Goal: Information Seeking & Learning: Learn about a topic

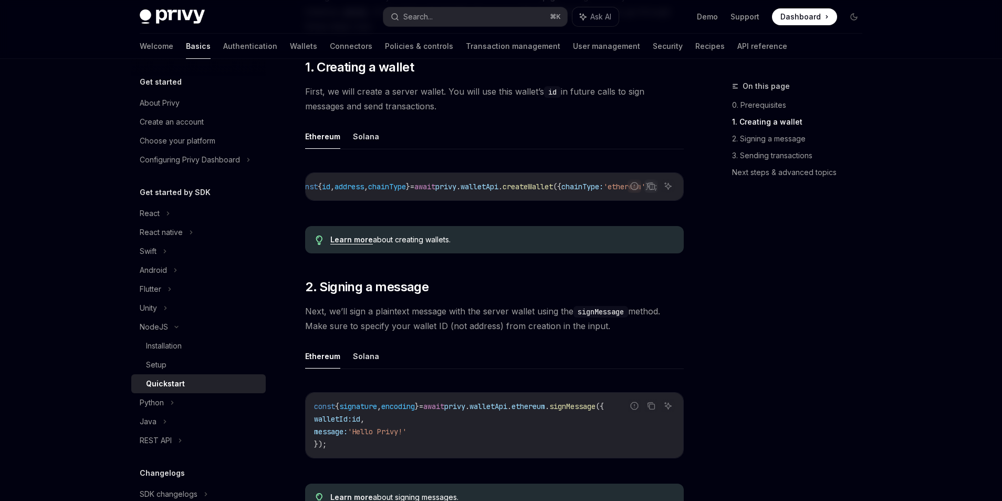
scroll to position [187, 0]
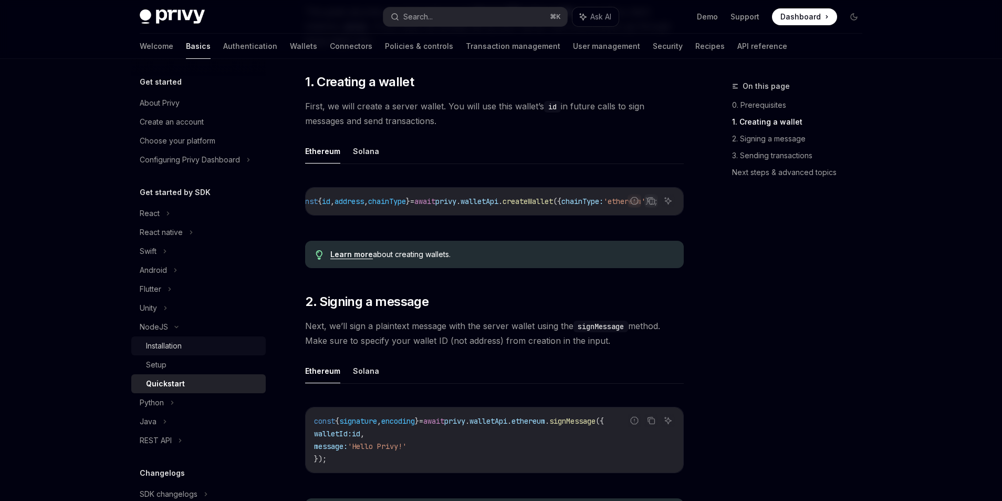
click at [157, 349] on div "Installation" at bounding box center [164, 345] width 36 height 13
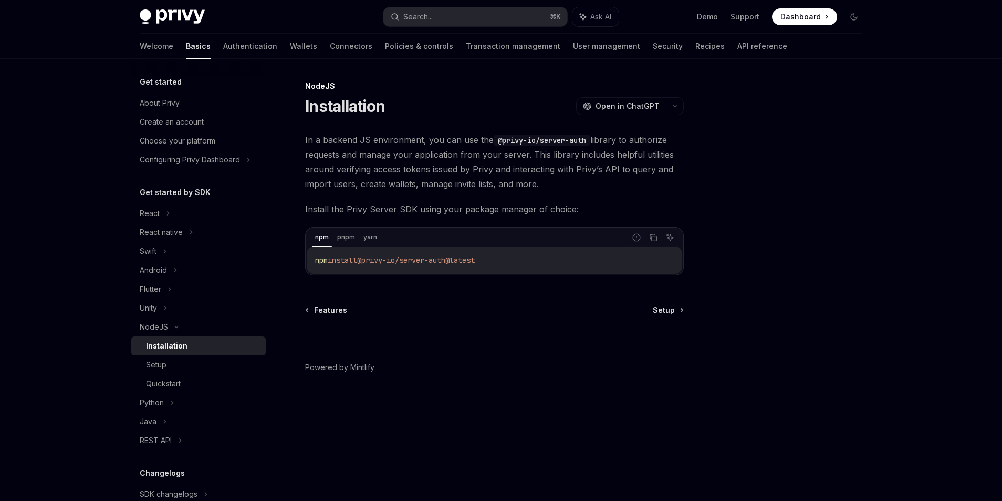
click at [529, 141] on code "@privy-io/server-auth" at bounding box center [542, 141] width 97 height 12
click at [665, 307] on span "Setup" at bounding box center [664, 310] width 22 height 11
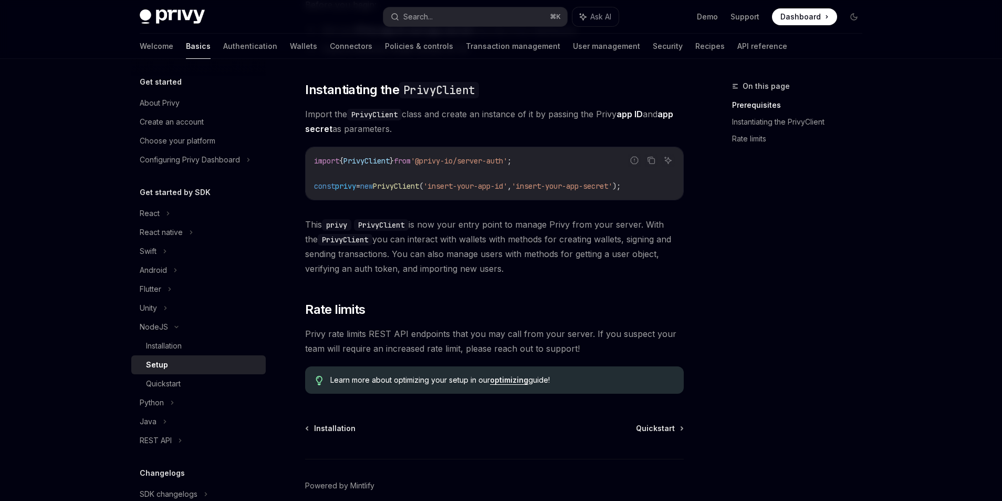
scroll to position [209, 0]
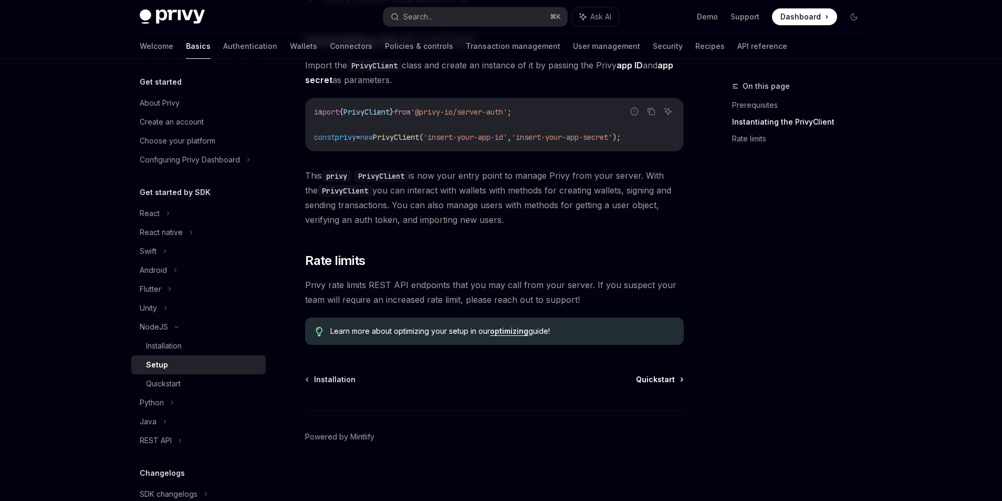
click at [652, 377] on span "Quickstart" at bounding box center [655, 379] width 39 height 11
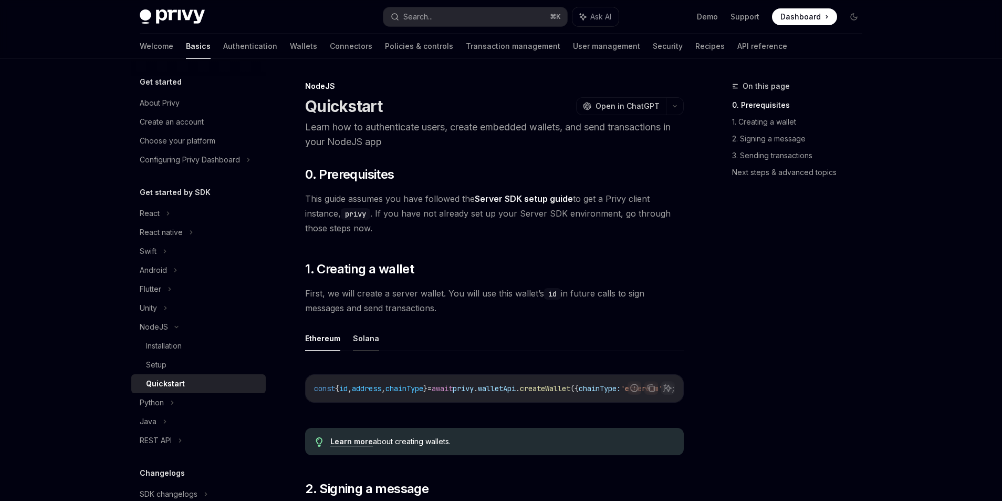
click at [354, 345] on button "Solana" at bounding box center [366, 338] width 26 height 25
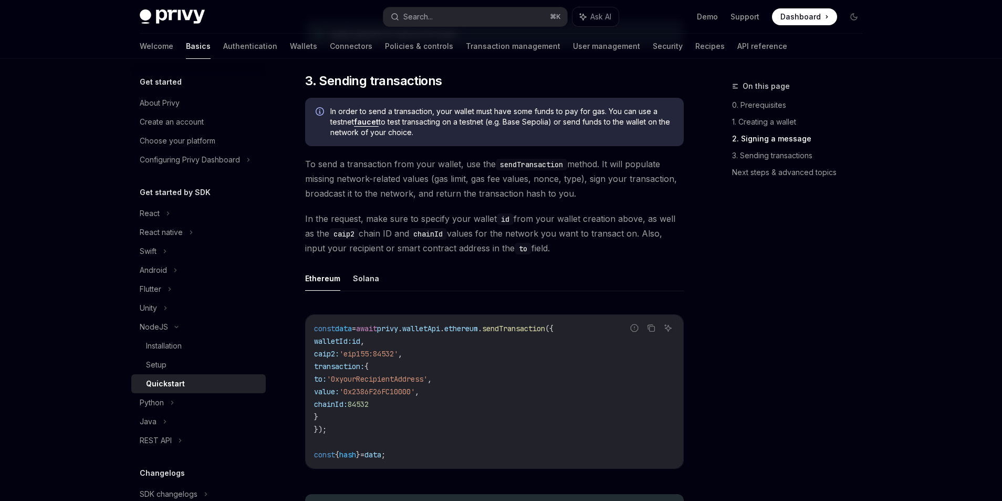
scroll to position [753, 0]
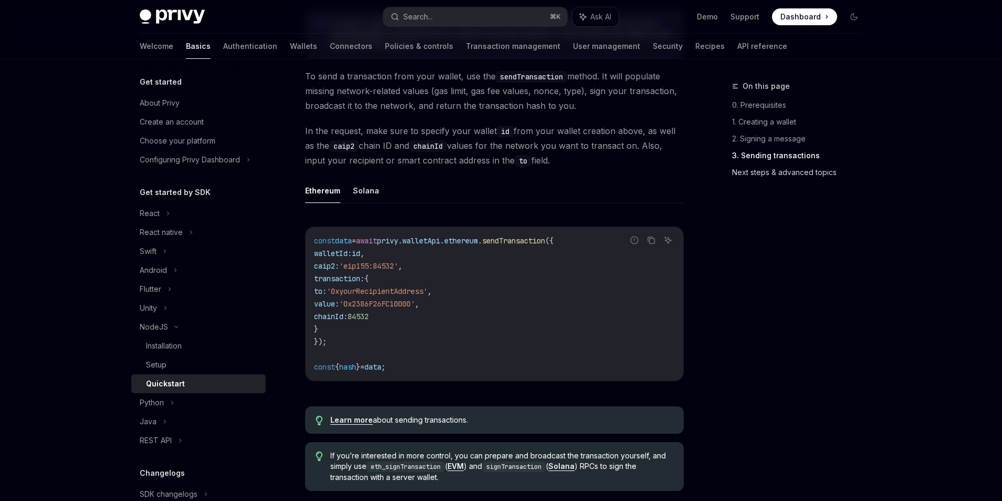
click at [760, 167] on link "Next steps & advanced topics" at bounding box center [801, 172] width 139 height 17
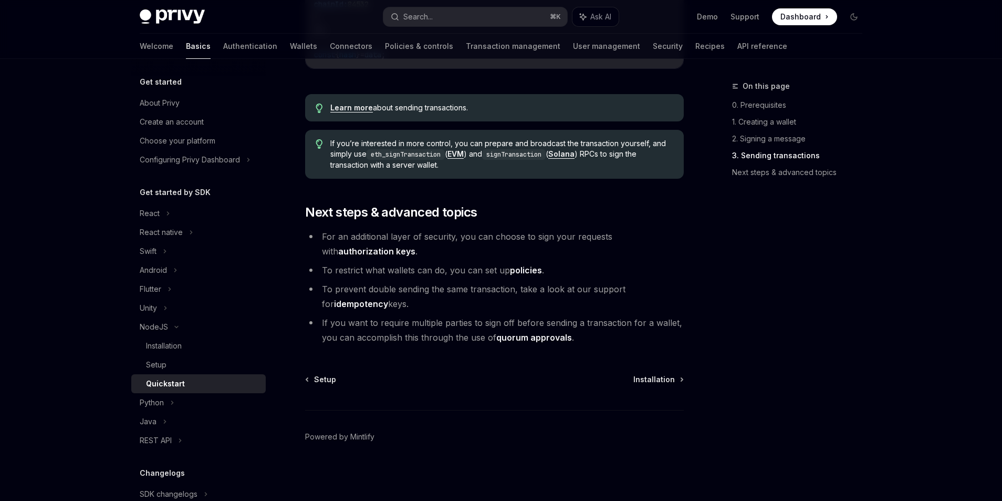
scroll to position [1069, 0]
click at [603, 249] on li "For an additional layer of security, you can choose to sign your requests with …" at bounding box center [494, 243] width 379 height 29
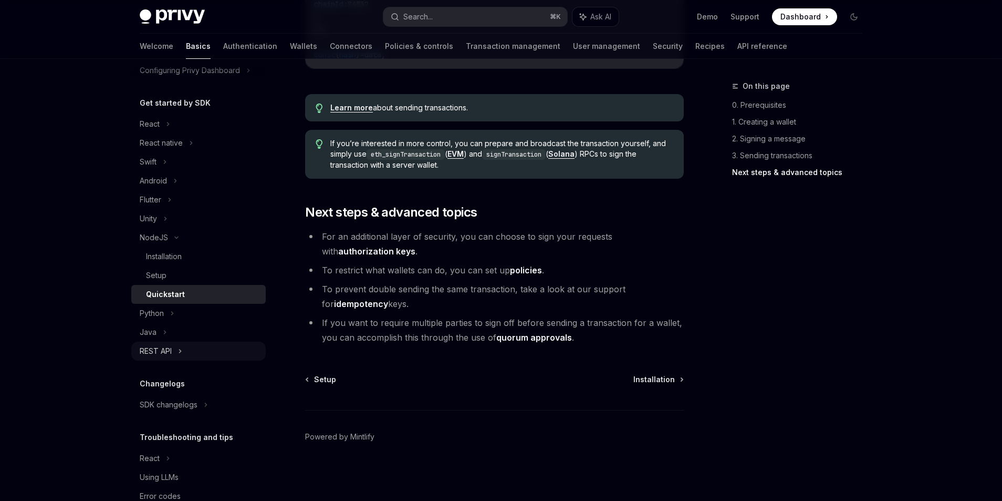
scroll to position [115, 0]
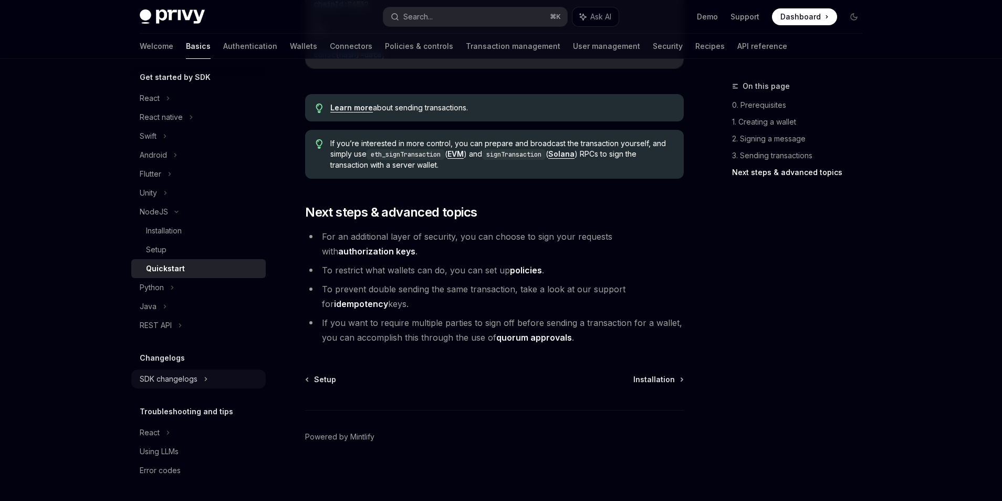
click at [188, 381] on div "SDK changelogs" at bounding box center [169, 379] width 58 height 13
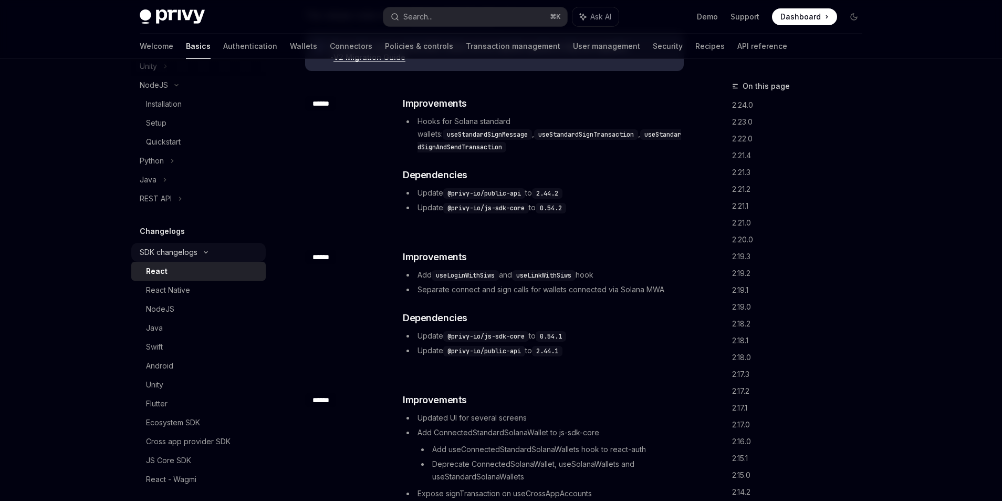
scroll to position [146, 0]
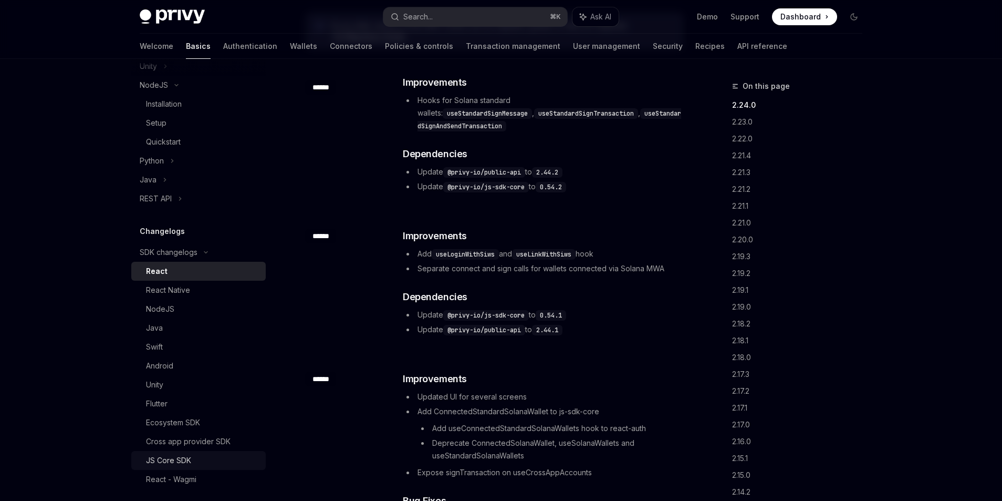
click at [187, 464] on div "JS Core SDK" at bounding box center [168, 460] width 45 height 13
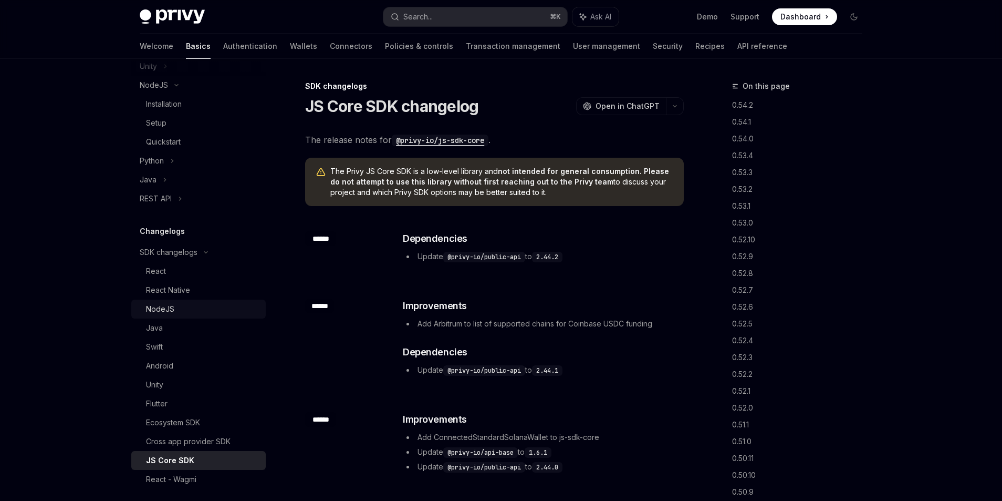
click at [182, 303] on div "NodeJS" at bounding box center [202, 309] width 113 height 13
type textarea "*"
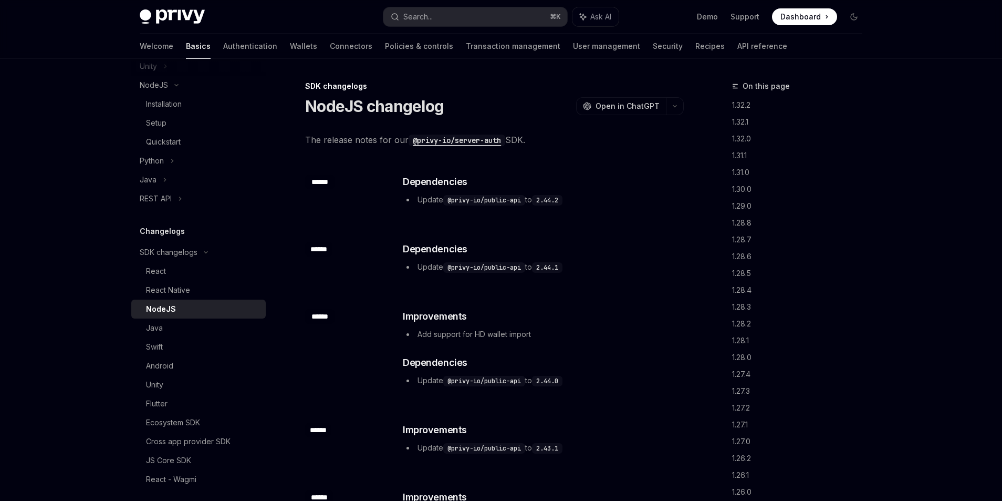
click at [453, 137] on code "@privy-io/server-auth" at bounding box center [457, 141] width 97 height 12
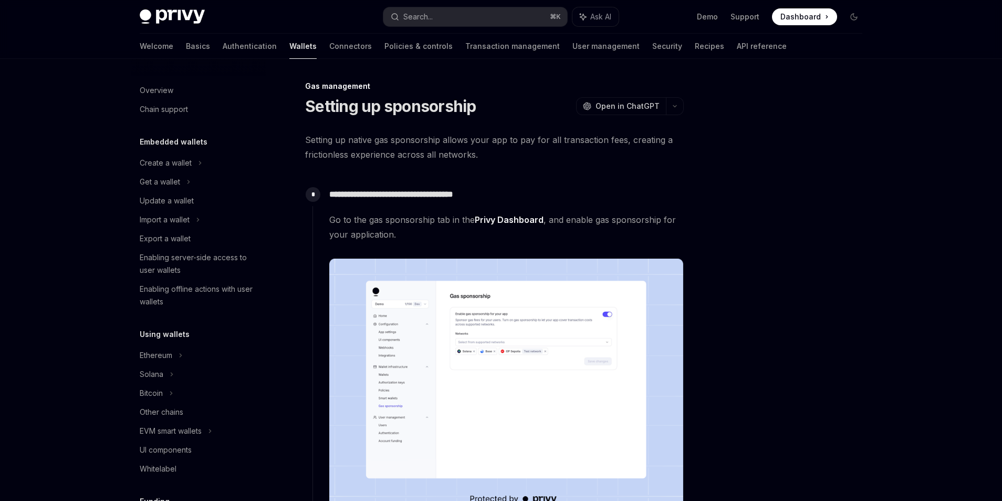
scroll to position [600, 0]
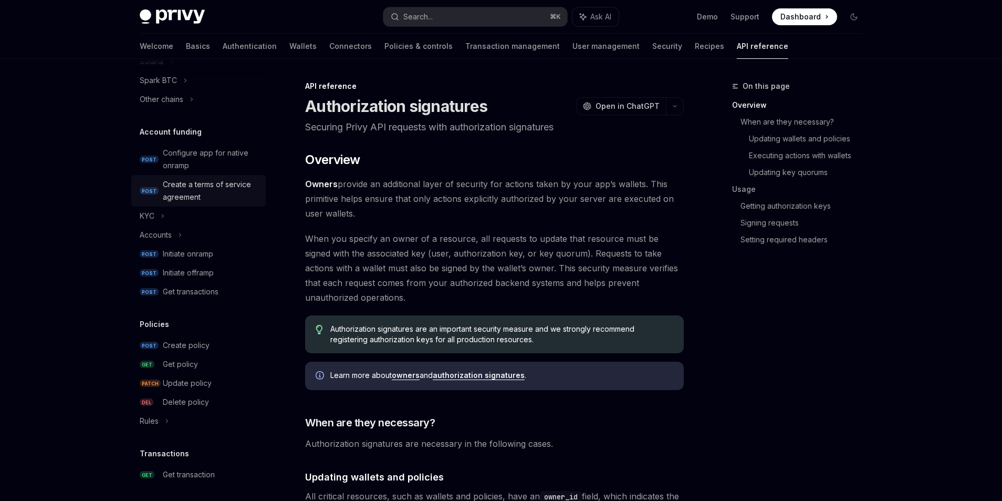
scroll to position [225, 0]
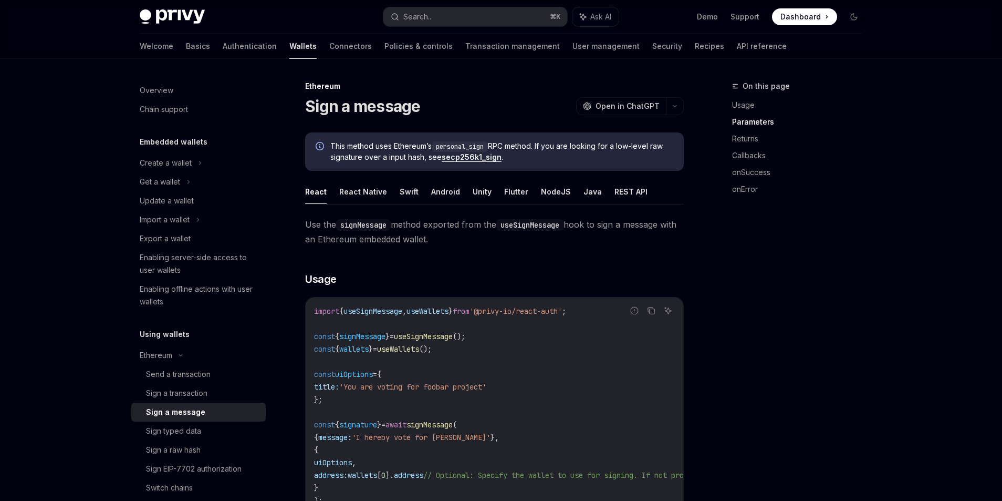
scroll to position [469, 0]
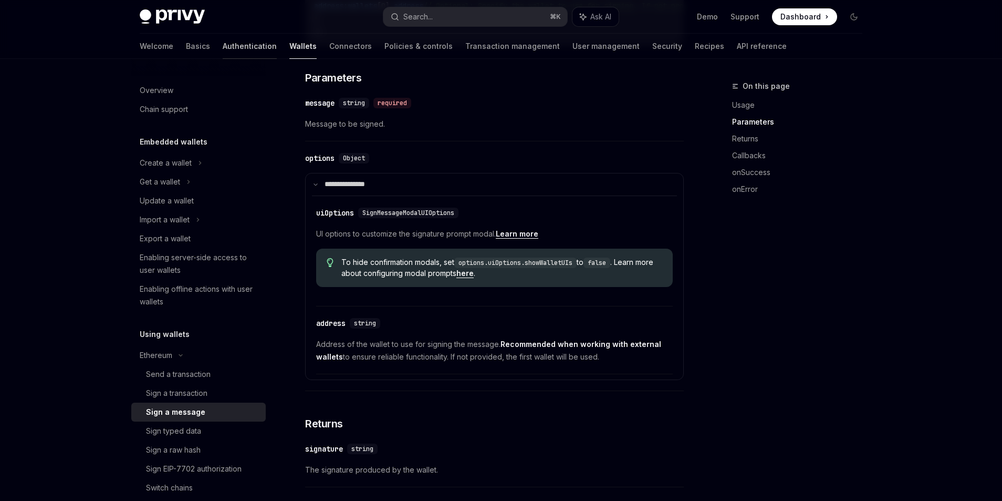
click at [223, 49] on link "Authentication" at bounding box center [250, 46] width 54 height 25
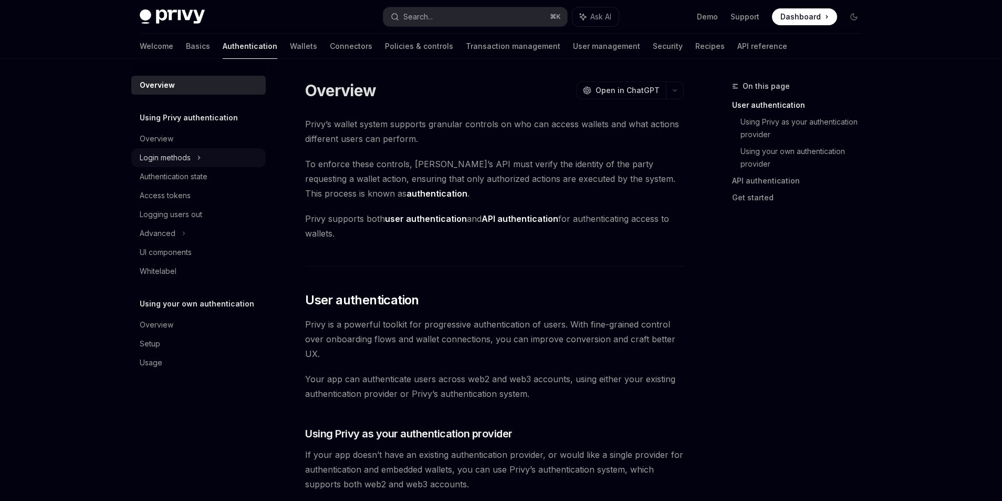
click at [203, 161] on div "Login methods" at bounding box center [198, 157] width 135 height 19
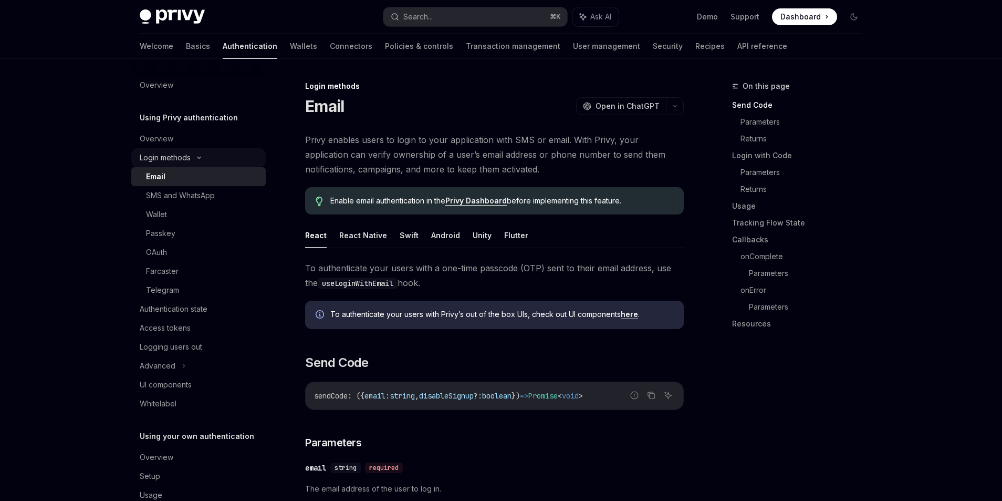
click at [185, 157] on div "Login methods" at bounding box center [165, 157] width 51 height 13
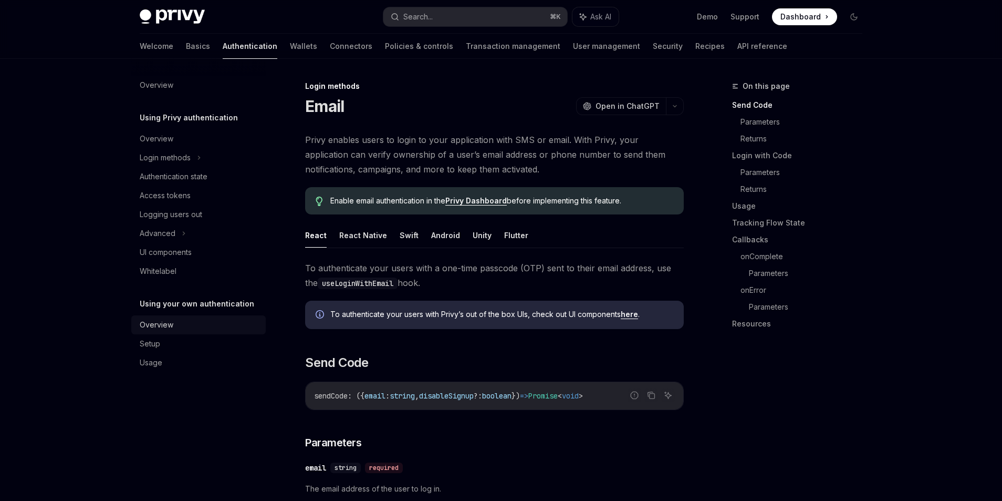
click at [158, 327] on div "Overview" at bounding box center [157, 324] width 34 height 13
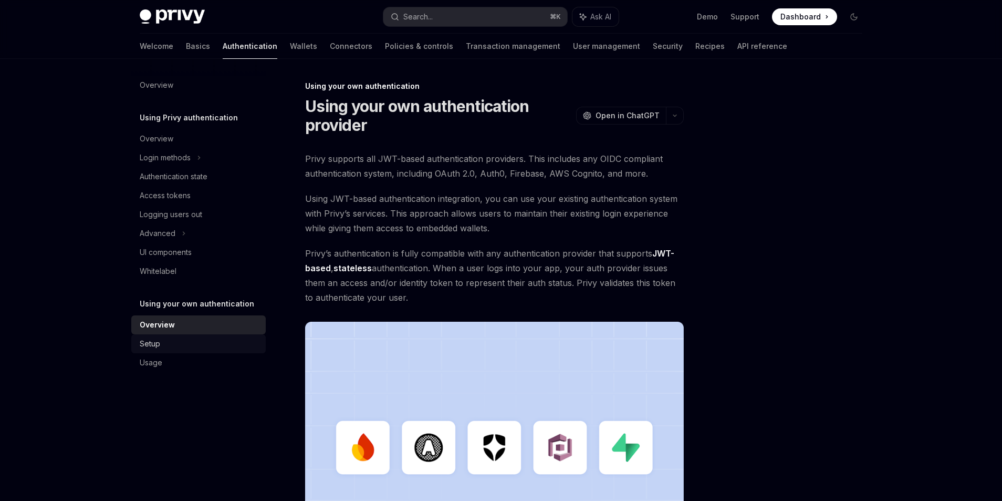
click at [154, 344] on div "Setup" at bounding box center [150, 343] width 20 height 13
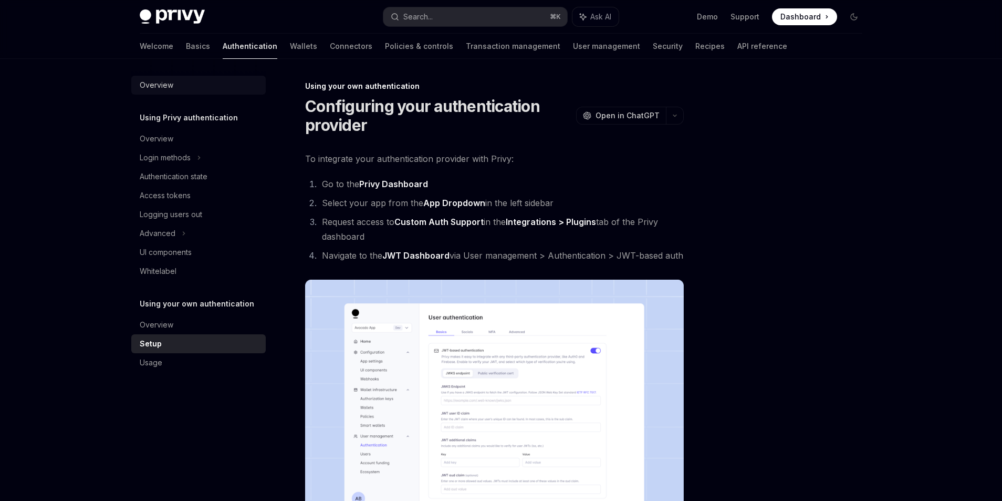
click at [156, 81] on div "Overview" at bounding box center [157, 85] width 34 height 13
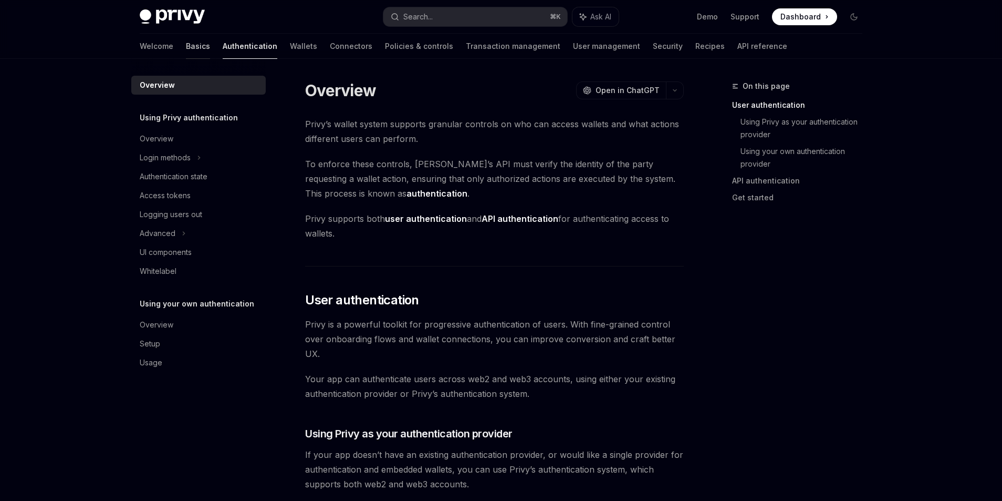
click at [186, 57] on link "Basics" at bounding box center [198, 46] width 24 height 25
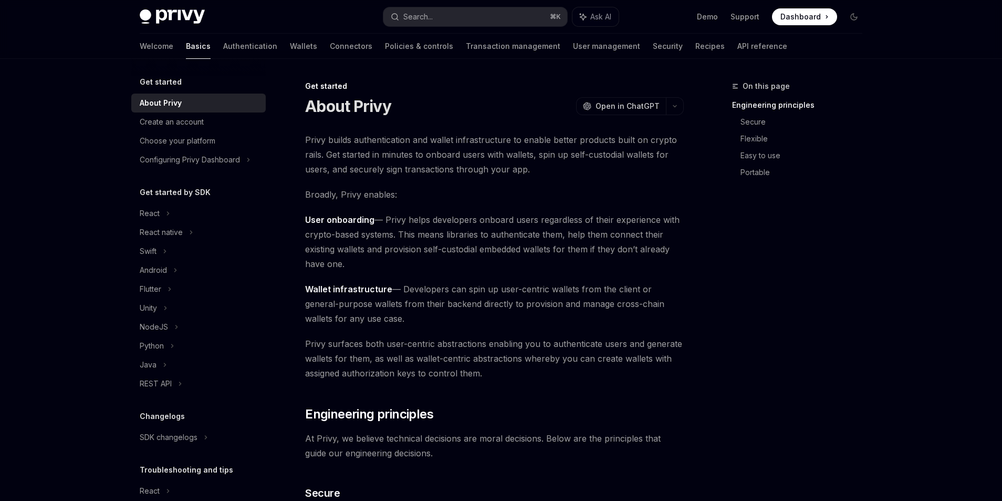
click at [186, 49] on link "Basics" at bounding box center [198, 46] width 25 height 25
type textarea "*"
drag, startPoint x: 432, startPoint y: 17, endPoint x: 526, endPoint y: 58, distance: 102.6
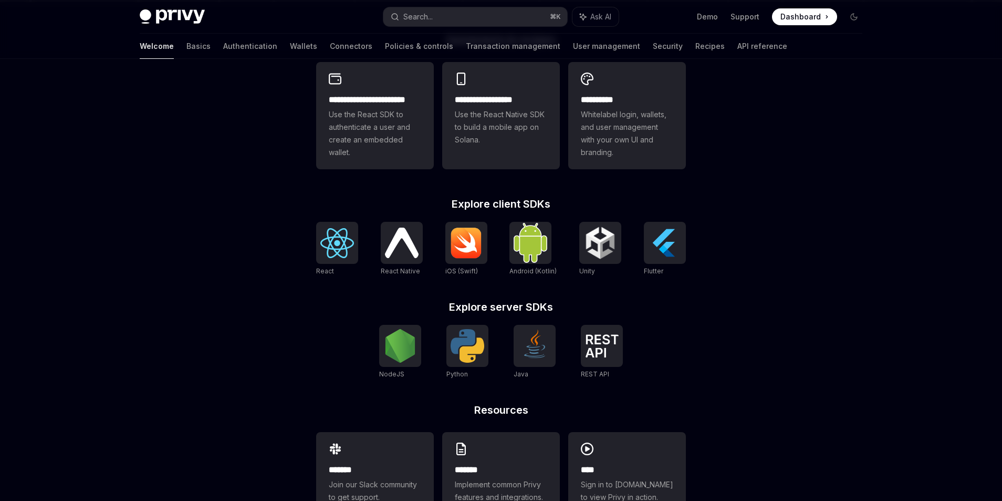
scroll to position [335, 0]
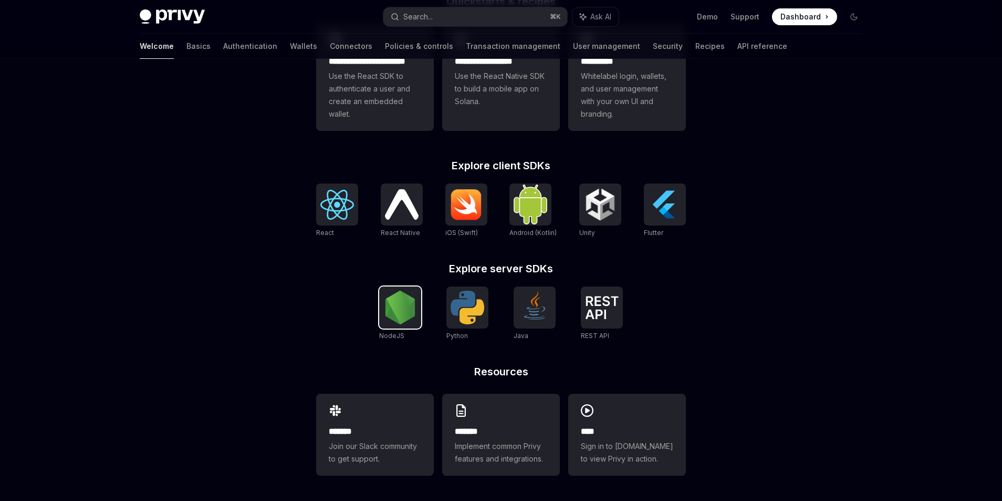
click at [384, 307] on img at bounding box center [401, 308] width 34 height 34
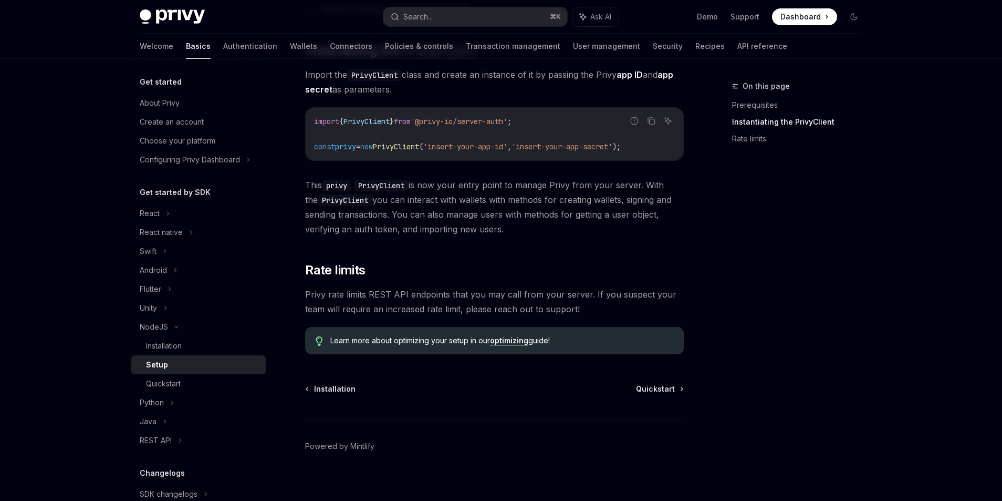
scroll to position [203, 0]
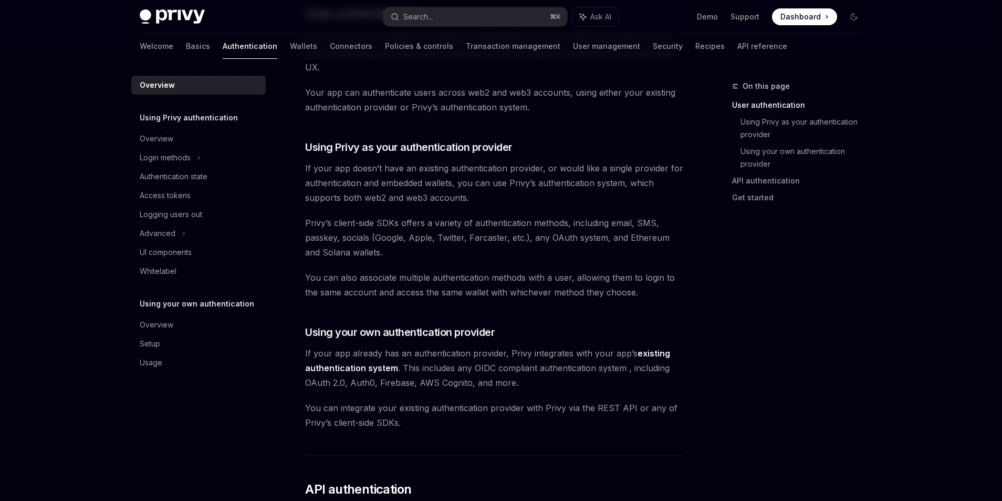
scroll to position [323, 0]
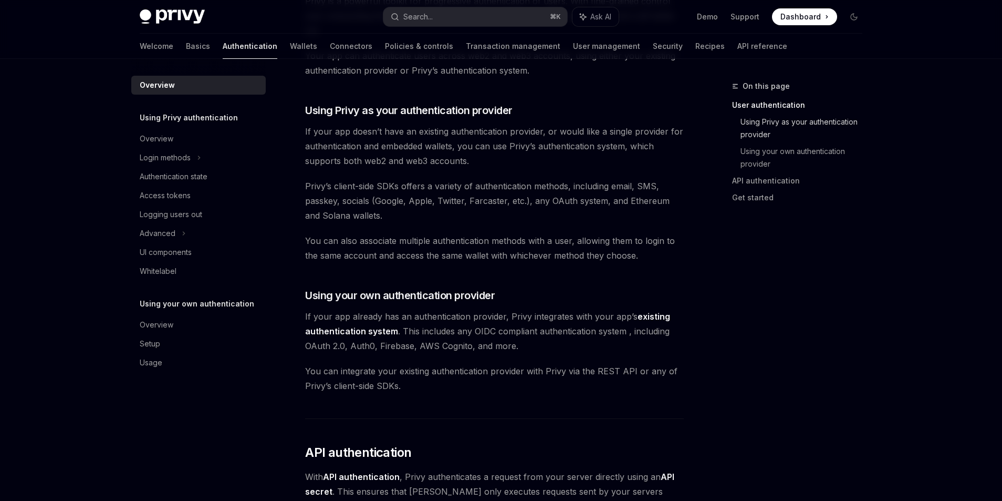
click at [742, 135] on link "Using Privy as your authentication provider" at bounding box center [806, 127] width 130 height 29
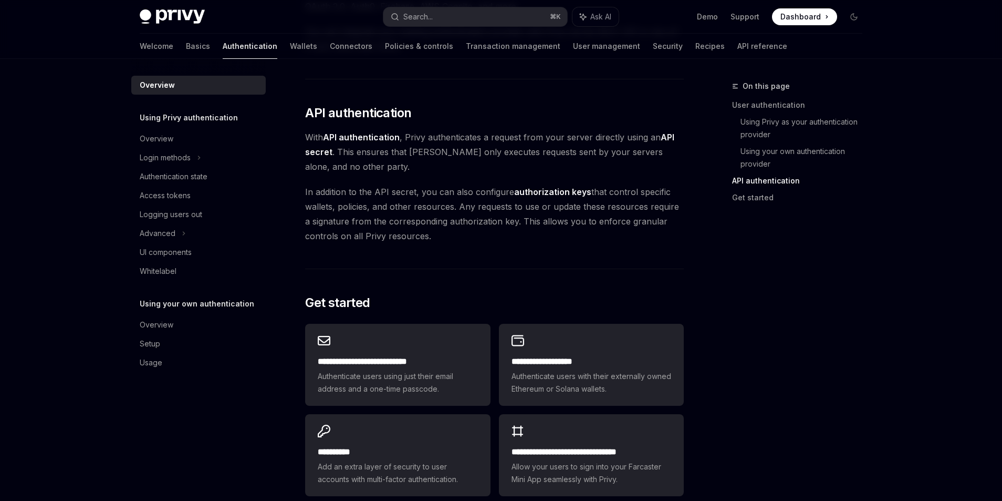
scroll to position [644, 0]
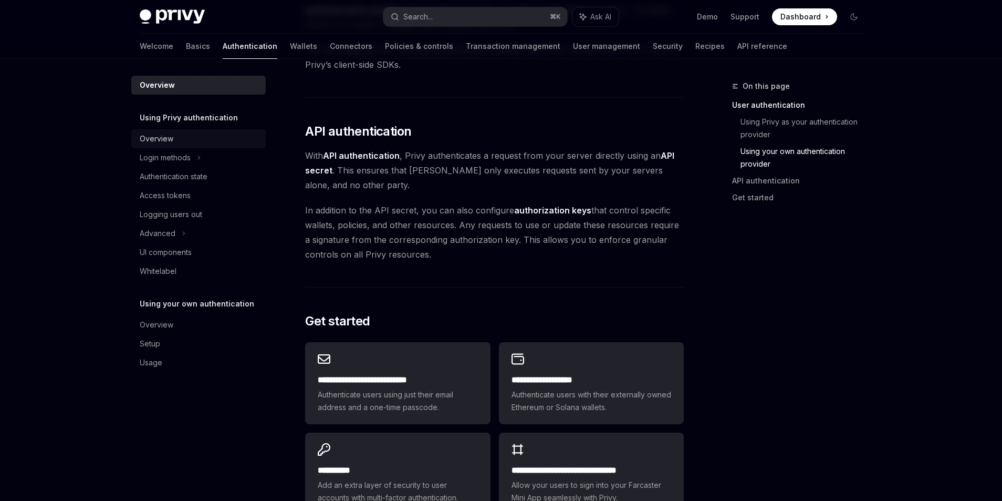
click at [182, 140] on div "Overview" at bounding box center [200, 138] width 120 height 13
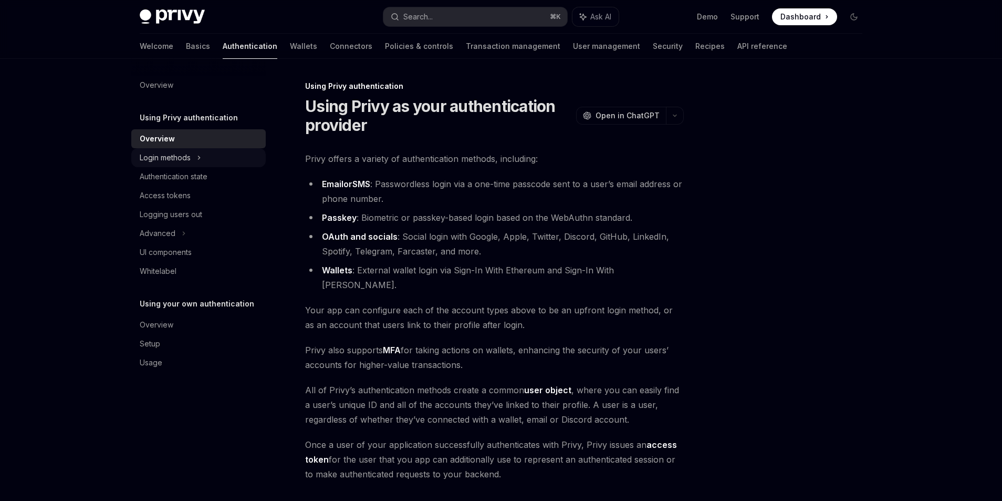
click at [201, 159] on icon at bounding box center [199, 157] width 4 height 13
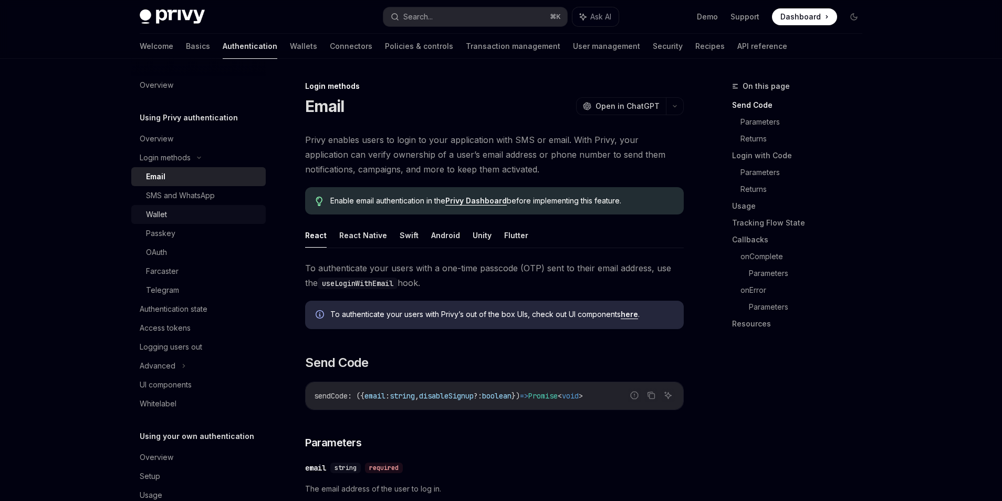
click at [164, 214] on div "Wallet" at bounding box center [156, 214] width 21 height 13
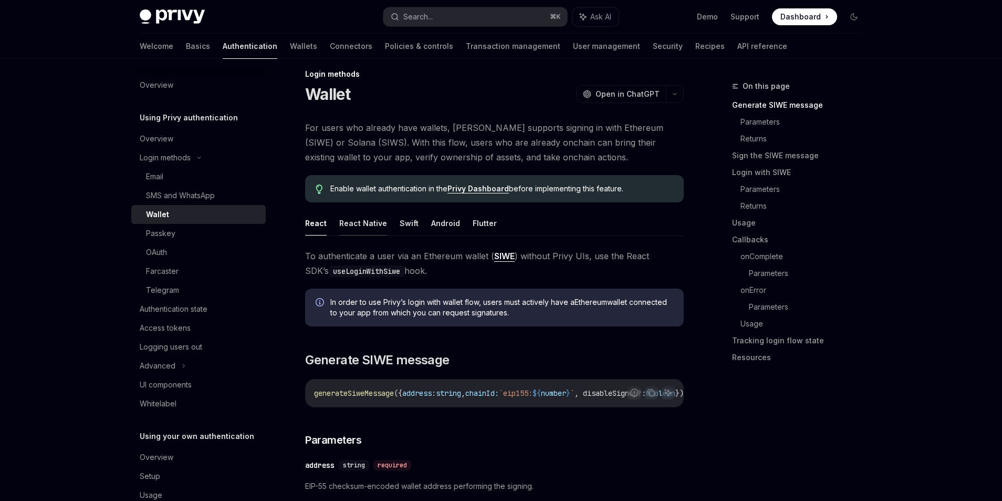
scroll to position [16, 0]
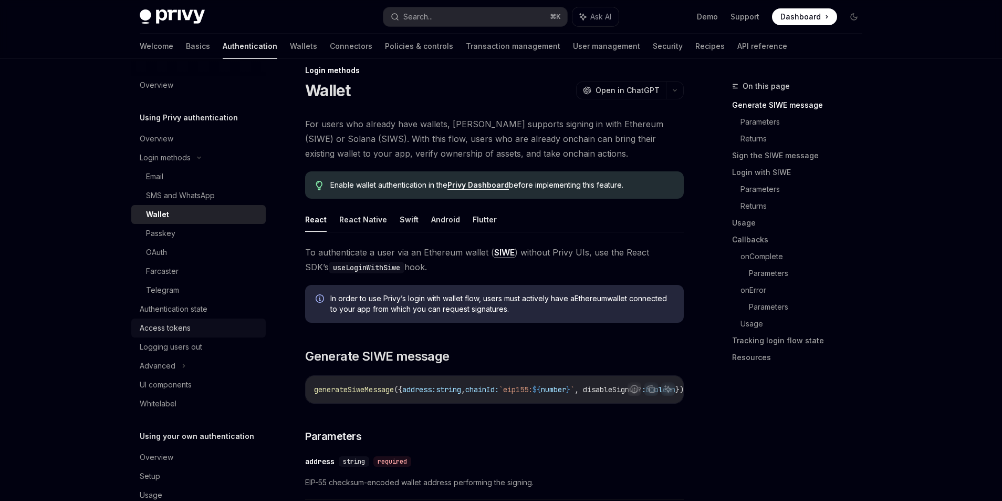
click at [157, 327] on div "Access tokens" at bounding box center [165, 328] width 51 height 13
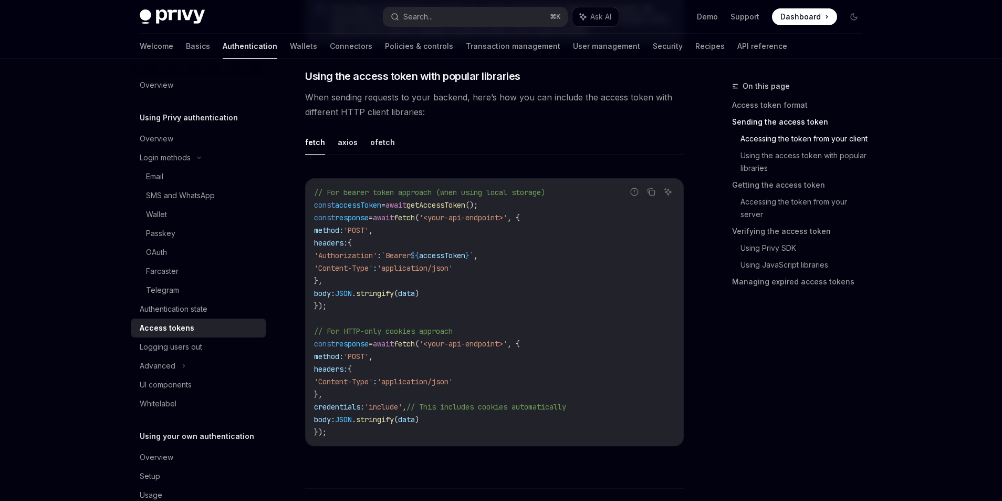
scroll to position [917, 0]
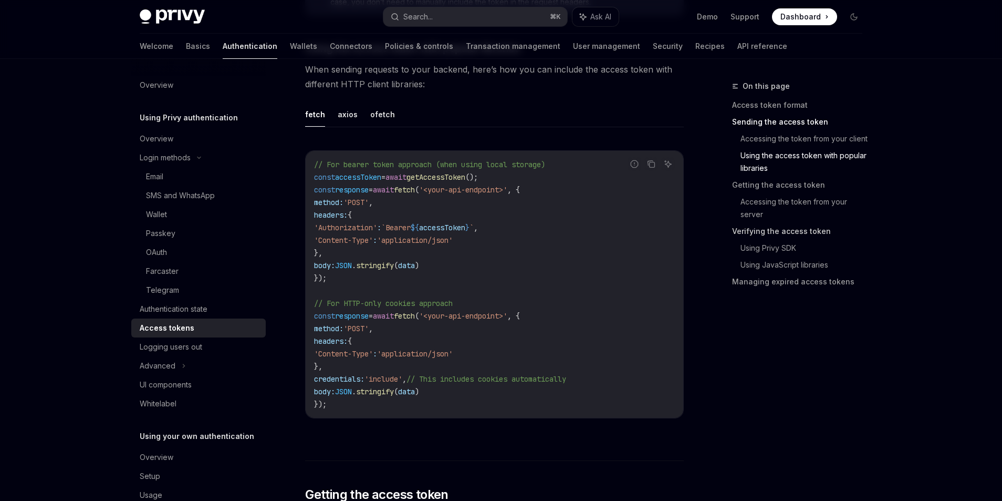
click at [745, 228] on link "Verifying the access token" at bounding box center [801, 231] width 139 height 17
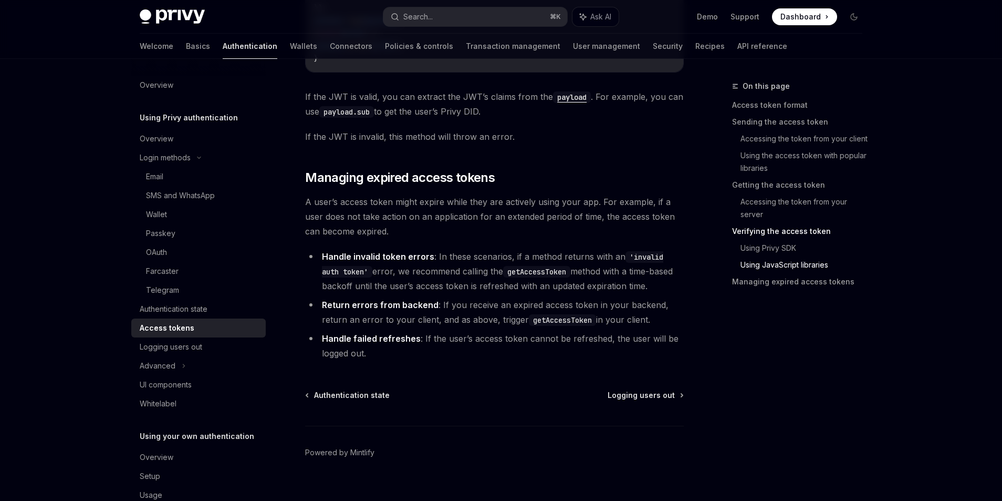
scroll to position [2696, 0]
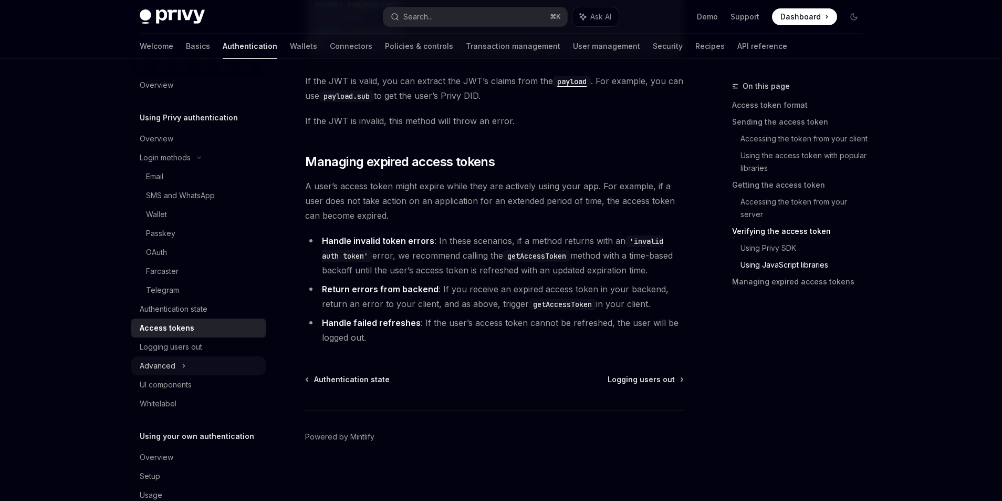
click at [187, 372] on div "Advanced" at bounding box center [198, 365] width 135 height 19
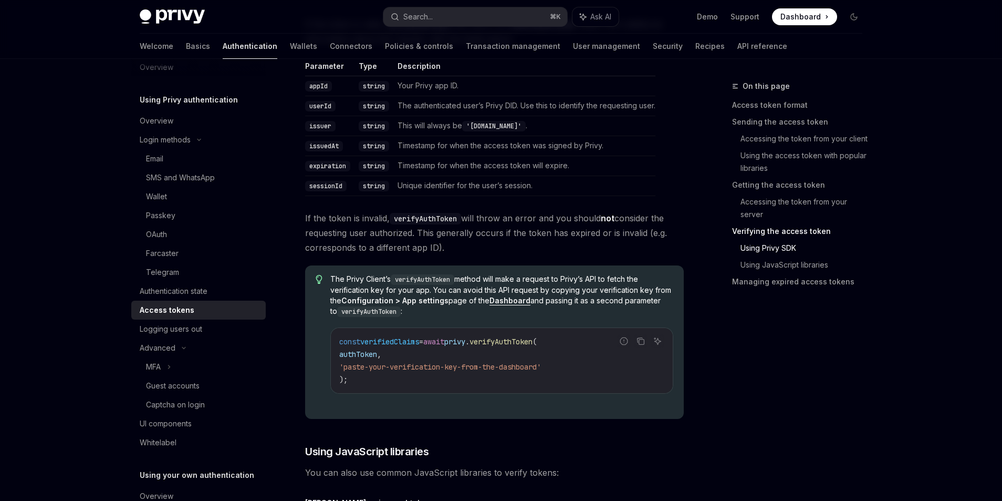
scroll to position [1811, 0]
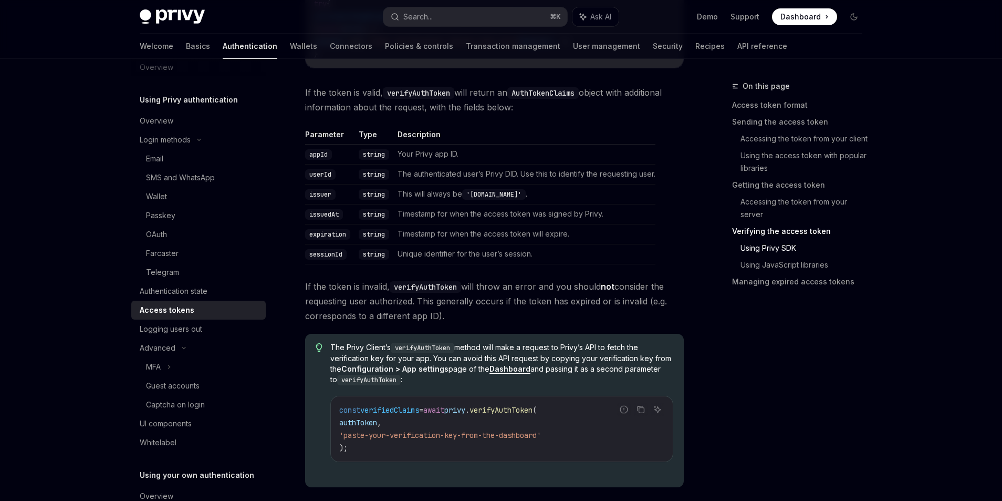
type textarea "*"
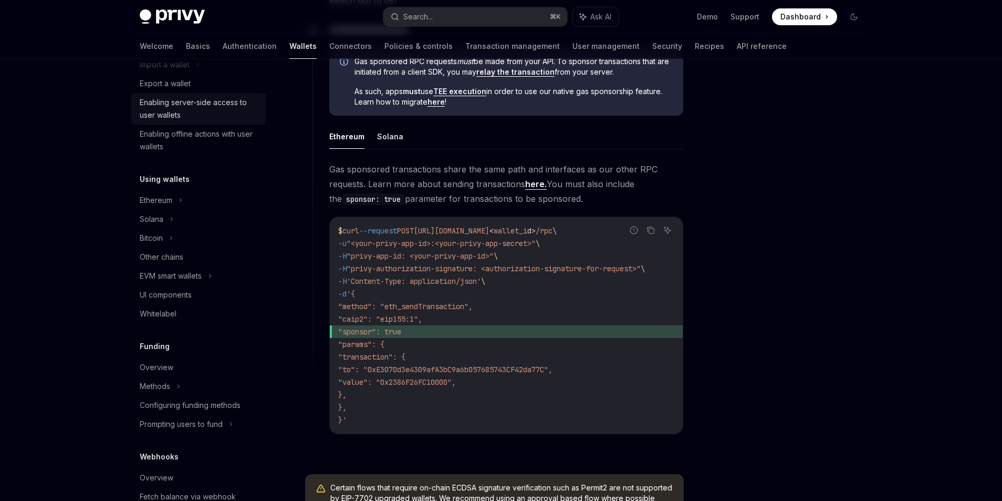
scroll to position [228, 0]
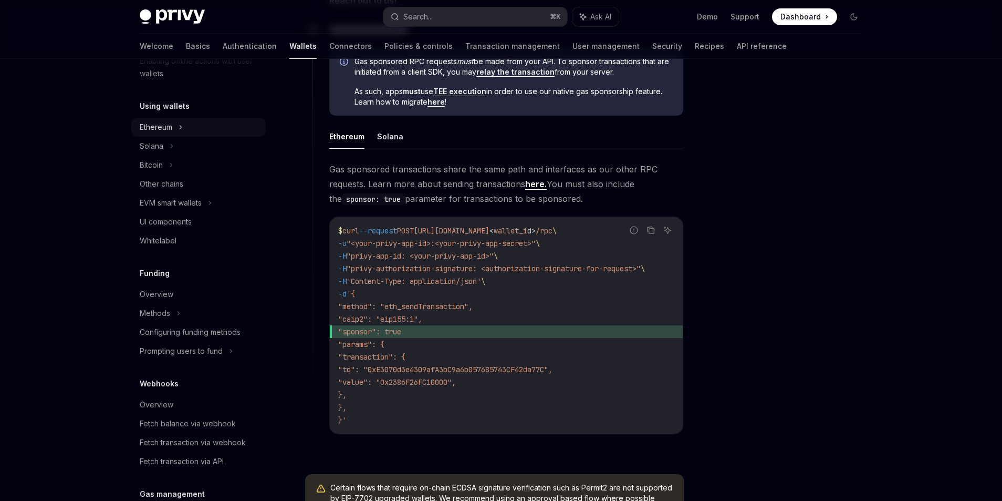
click at [149, 127] on div "Ethereum" at bounding box center [156, 127] width 33 height 13
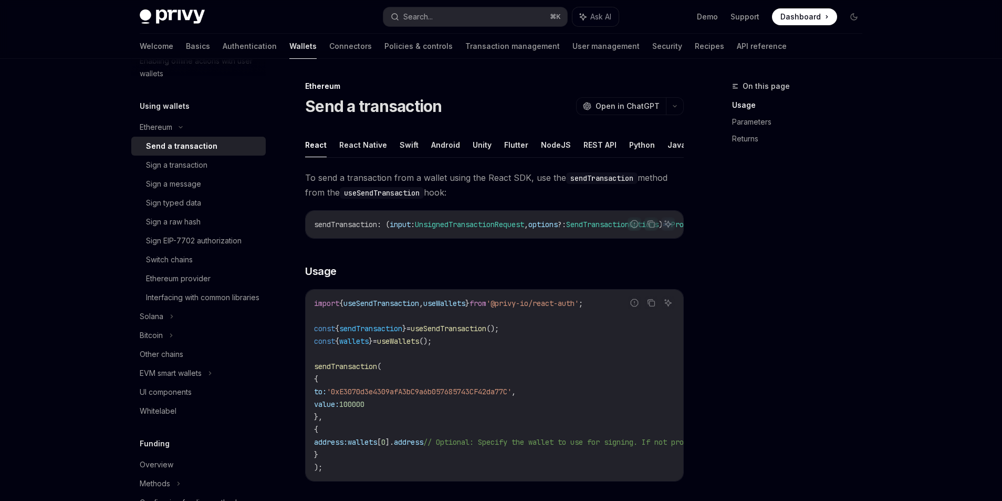
click at [193, 151] on div "Send a transaction" at bounding box center [181, 146] width 71 height 13
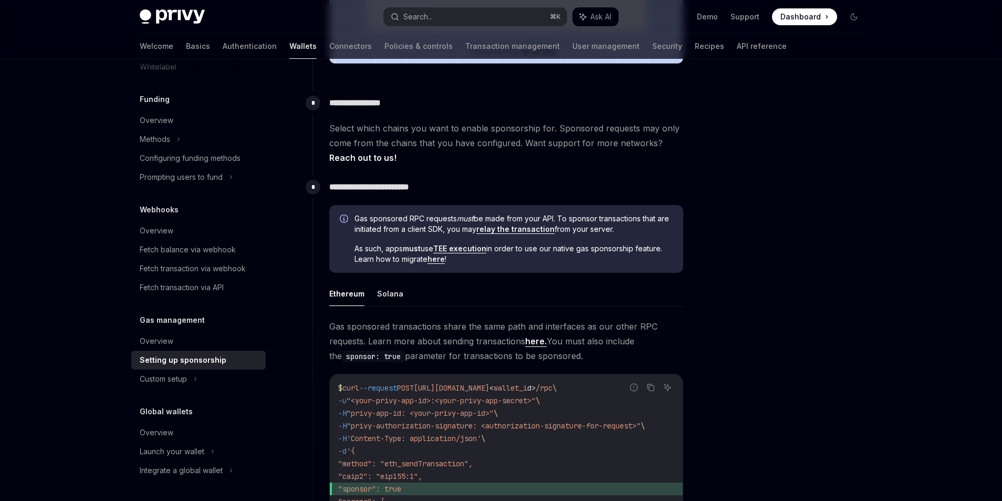
scroll to position [446, 0]
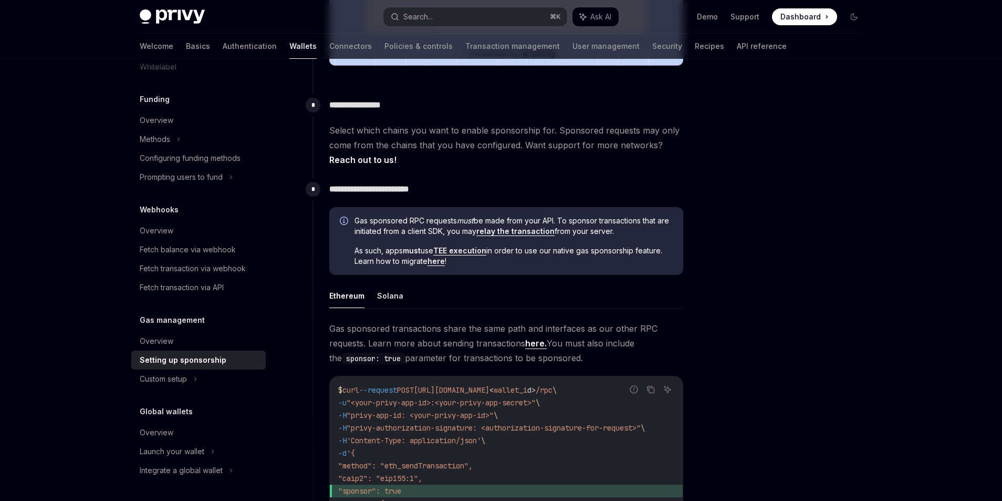
click at [514, 262] on span "As such, apps must use TEE execution in order to use our native gas sponsorship…" at bounding box center [514, 255] width 318 height 21
click at [478, 252] on link "TEE execution" at bounding box center [459, 250] width 53 height 9
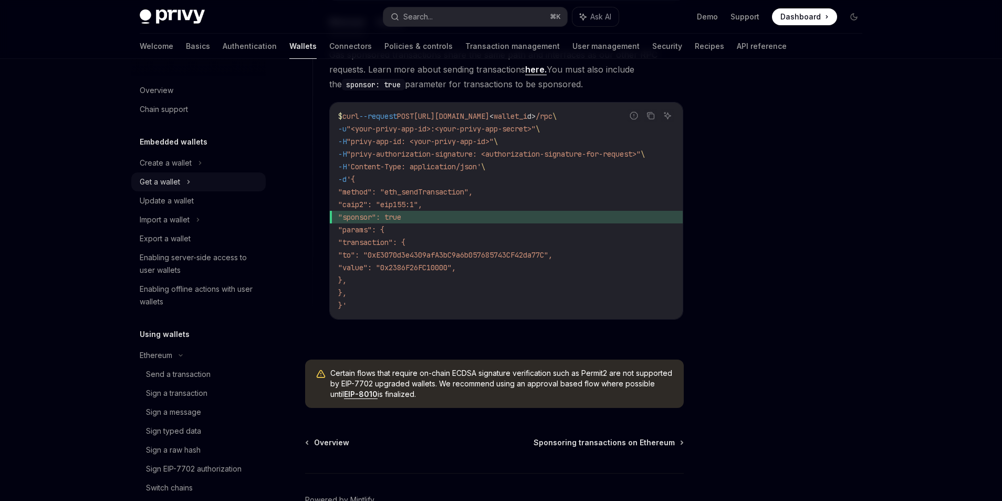
scroll to position [708, 0]
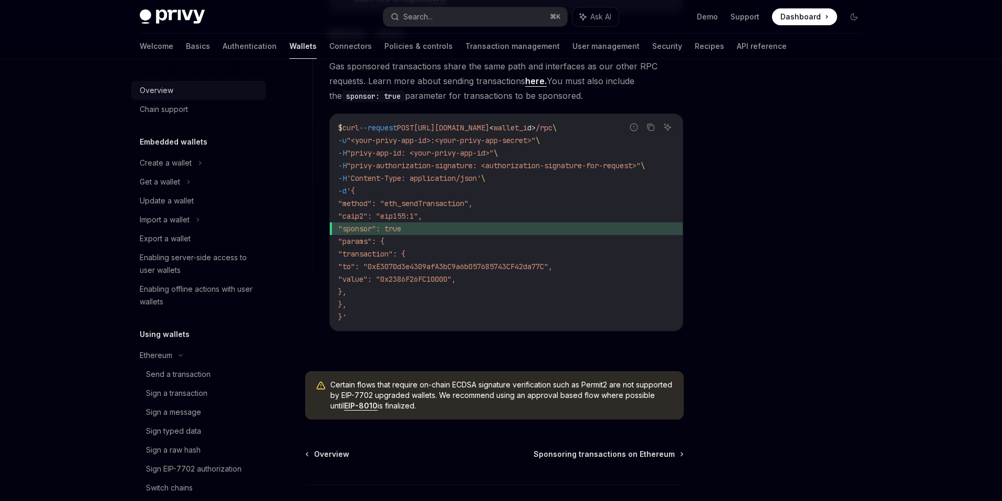
click at [157, 88] on div "Overview" at bounding box center [157, 90] width 34 height 13
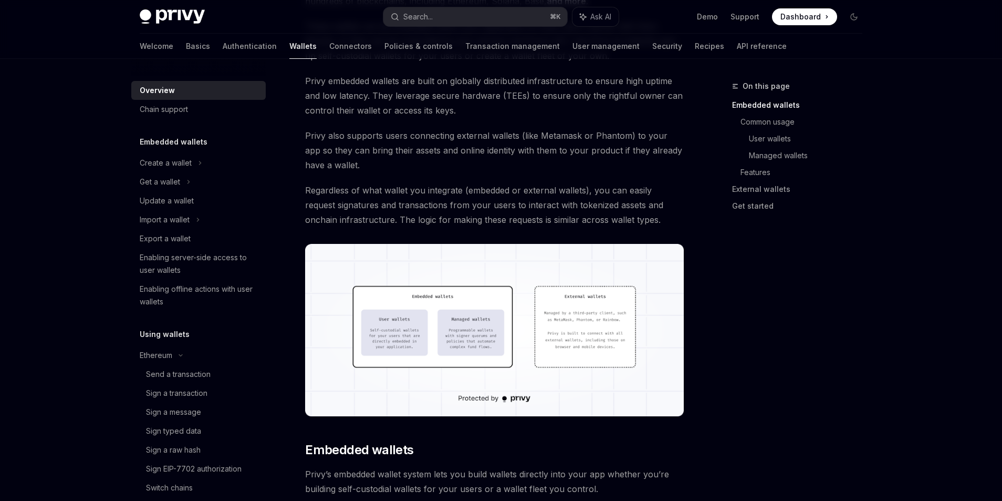
scroll to position [271, 0]
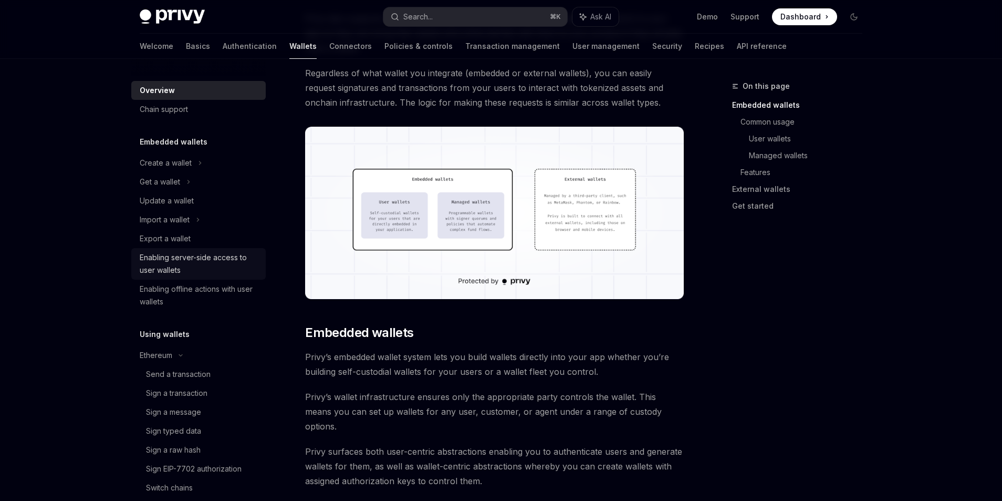
click at [204, 271] on div "Enabling server-side access to user wallets" at bounding box center [200, 263] width 120 height 25
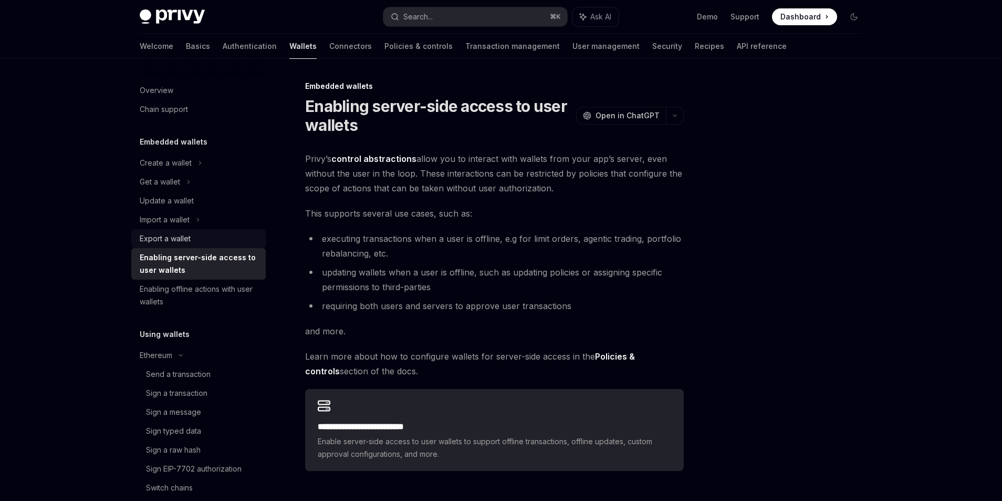
click at [188, 232] on div "Export a wallet" at bounding box center [165, 238] width 51 height 13
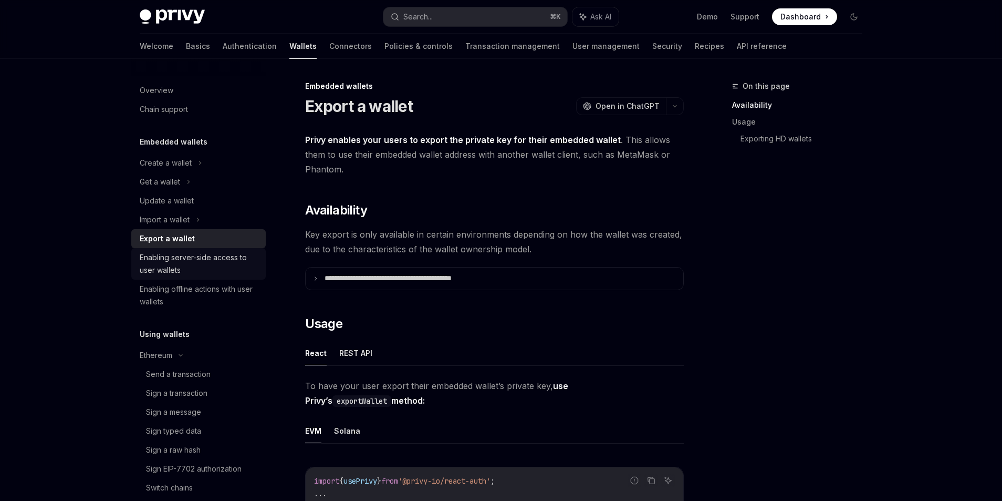
click at [188, 261] on div "Enabling server-side access to user wallets" at bounding box center [200, 263] width 120 height 25
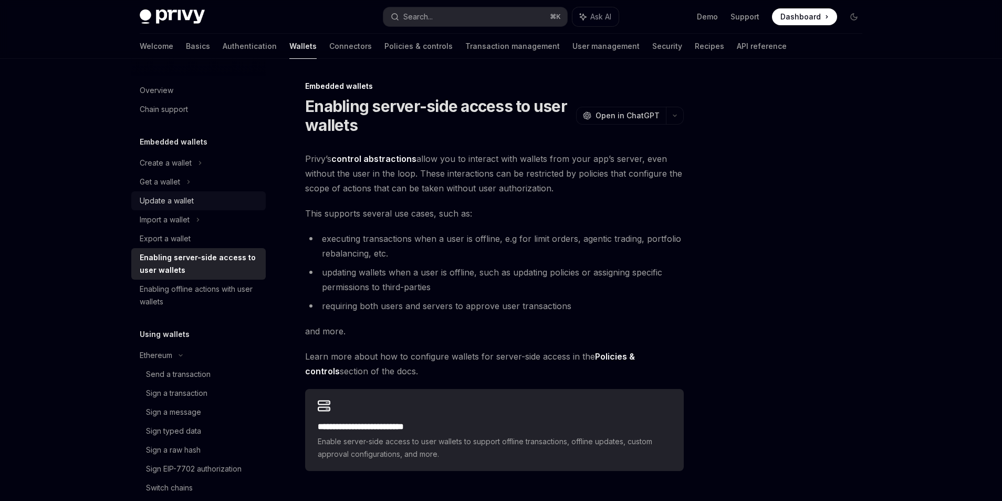
click at [171, 198] on div "Update a wallet" at bounding box center [167, 200] width 54 height 13
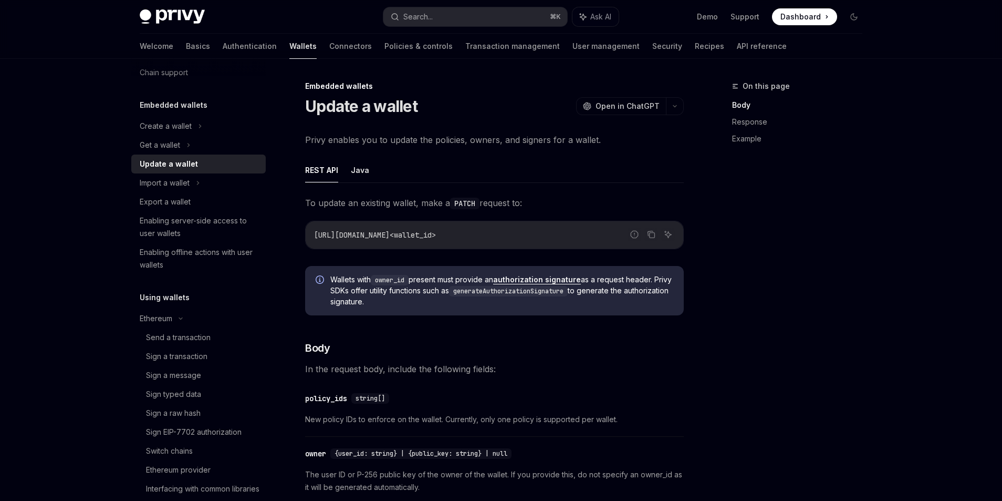
scroll to position [39, 0]
click at [161, 327] on link "Send a transaction" at bounding box center [198, 335] width 135 height 19
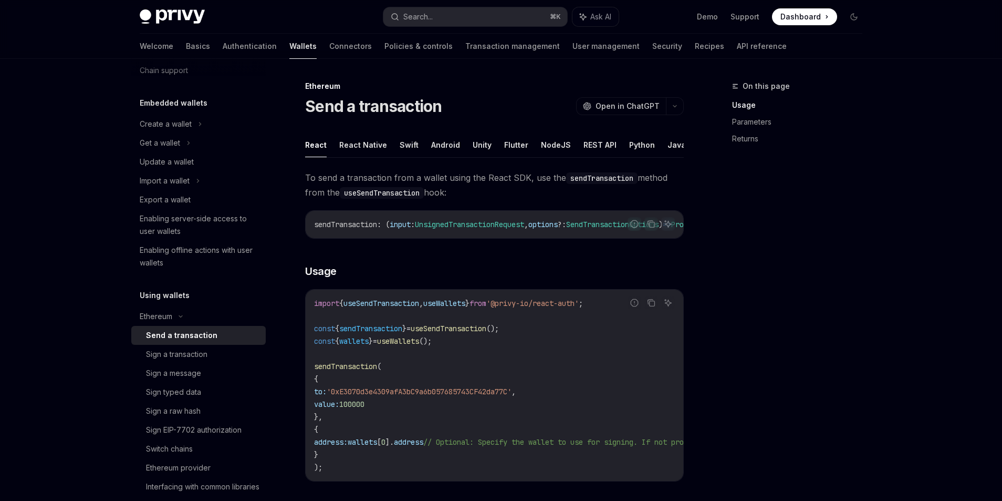
scroll to position [0, 177]
click at [541, 146] on button "NodeJS" at bounding box center [556, 144] width 30 height 25
type textarea "*"
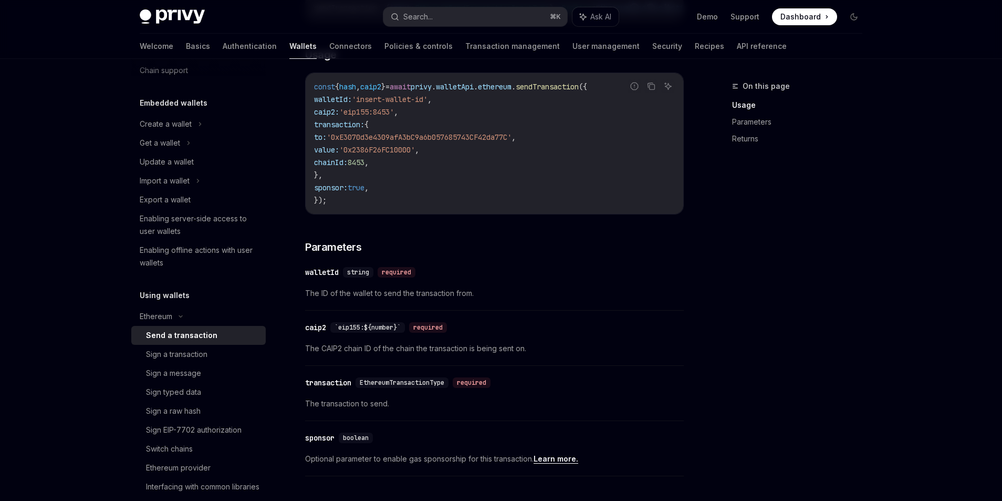
scroll to position [237, 0]
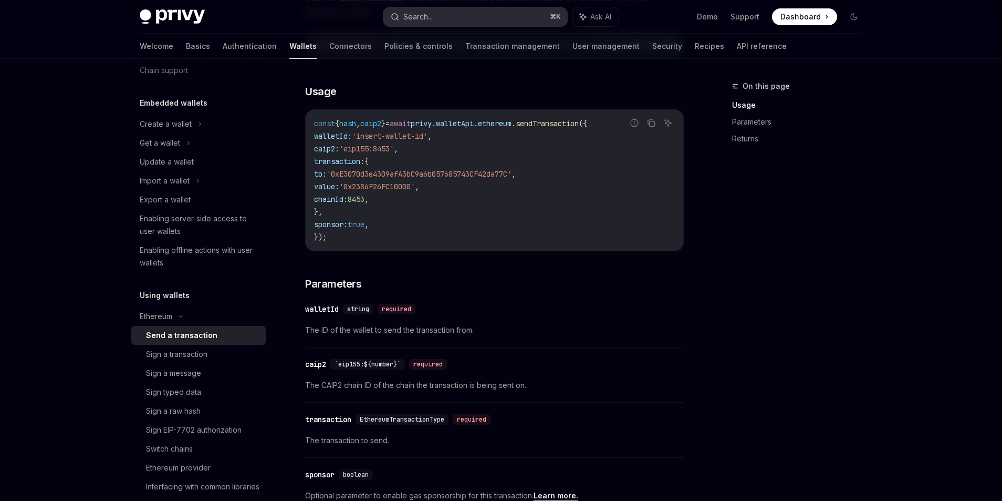
click at [415, 16] on div "Search..." at bounding box center [418, 17] width 29 height 13
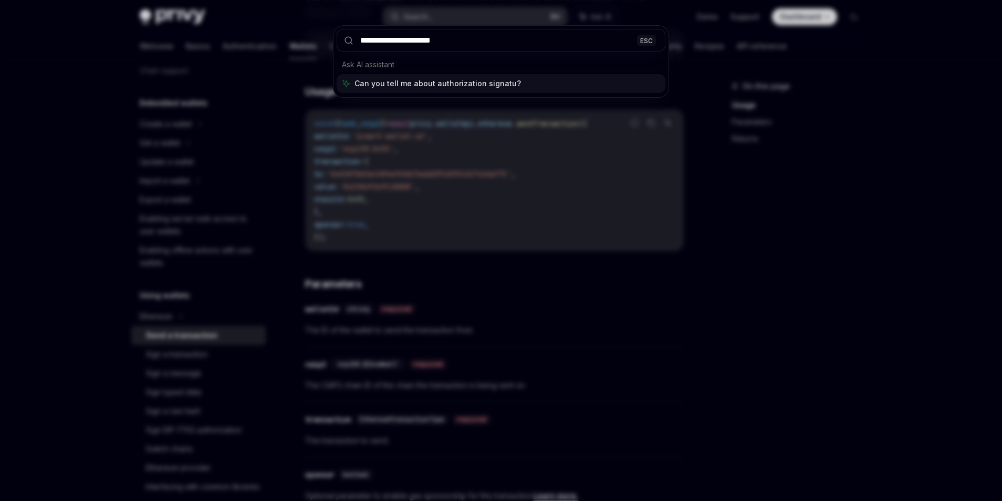
type input "**********"
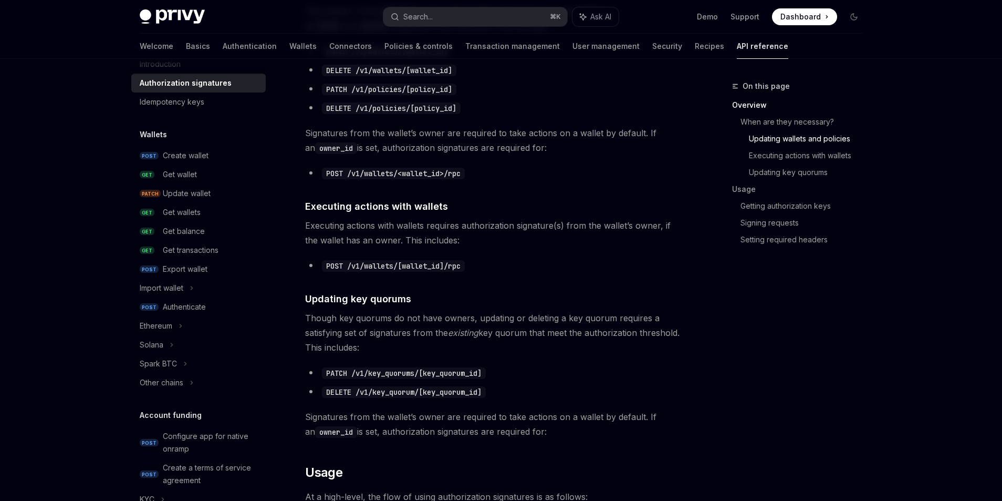
scroll to position [540, 0]
click at [757, 208] on link "Getting authorization keys" at bounding box center [806, 206] width 130 height 17
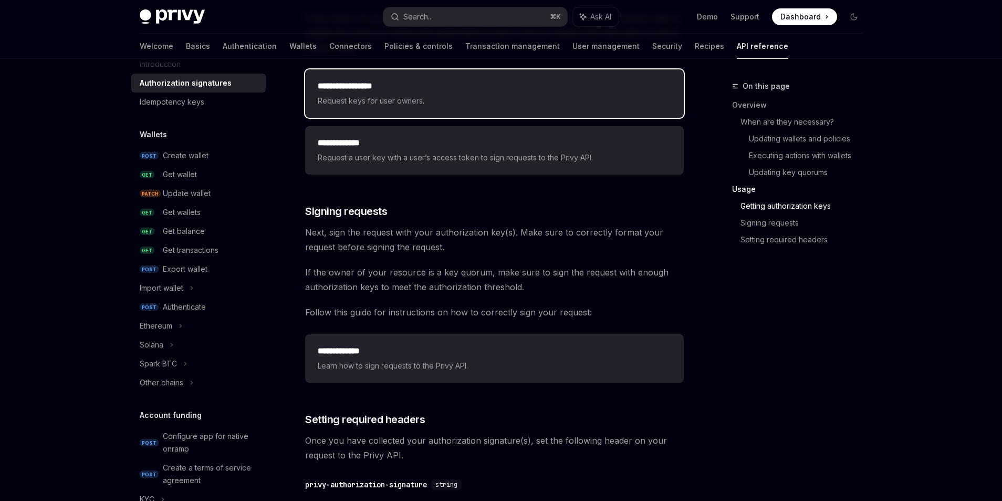
scroll to position [1473, 0]
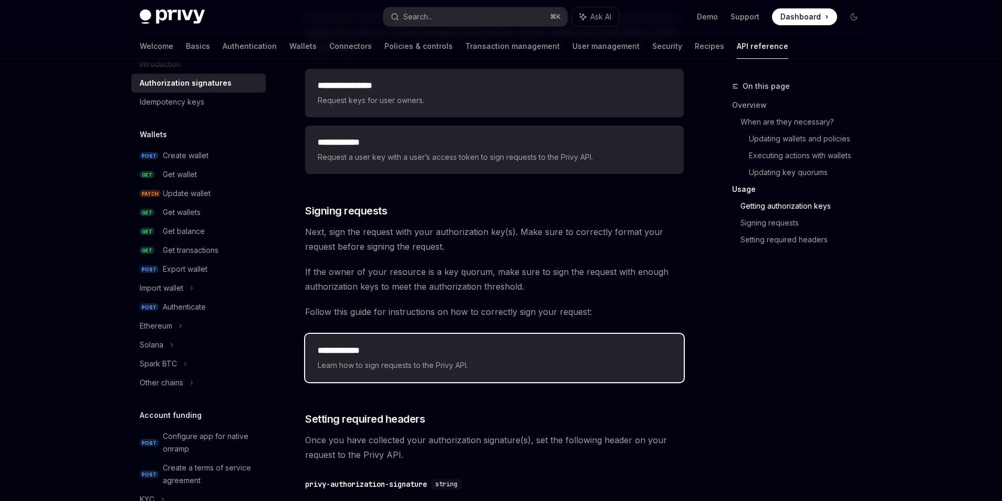
click at [405, 348] on h2 "**********" at bounding box center [495, 350] width 354 height 13
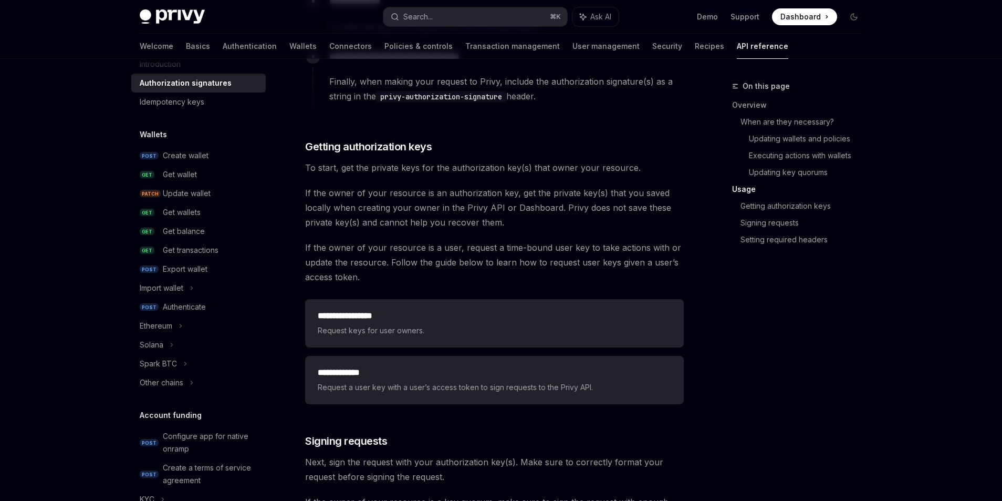
scroll to position [1219, 0]
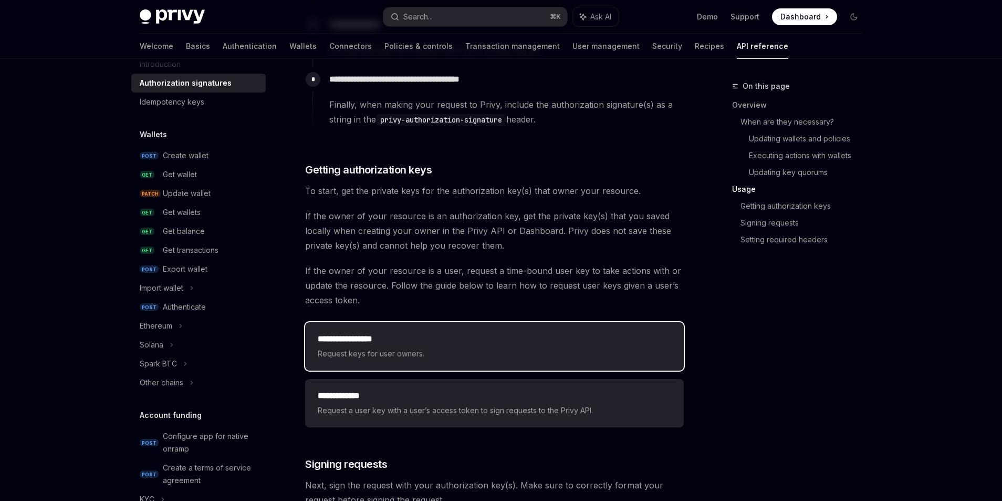
click at [525, 335] on h2 "**********" at bounding box center [495, 339] width 354 height 13
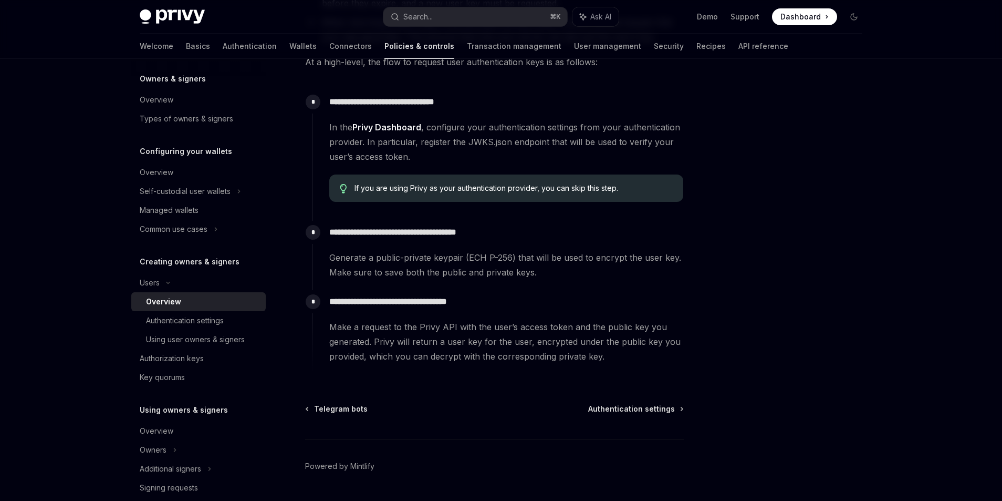
scroll to position [334, 0]
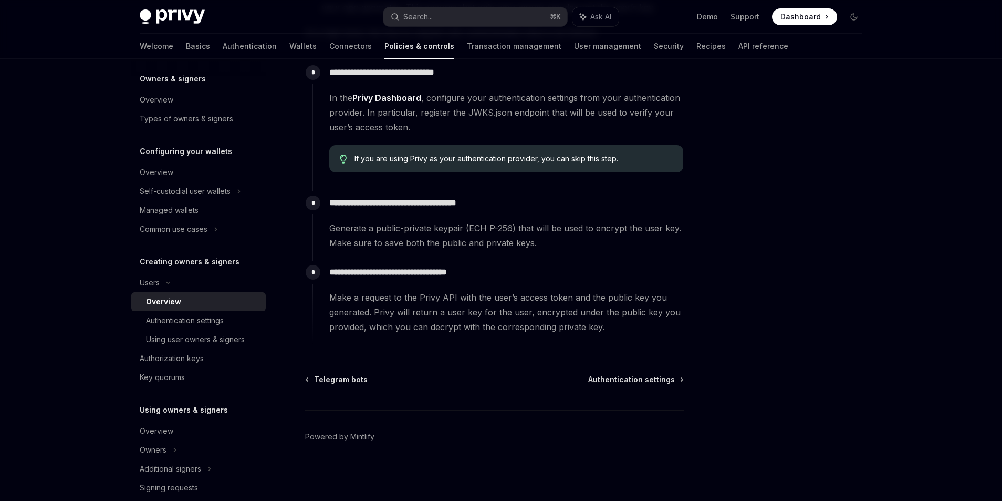
type textarea "*"
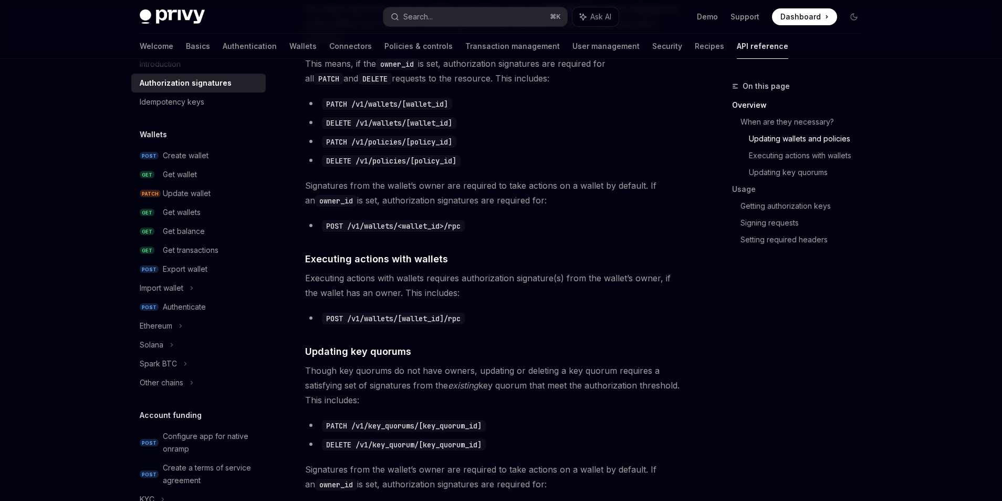
scroll to position [332, 0]
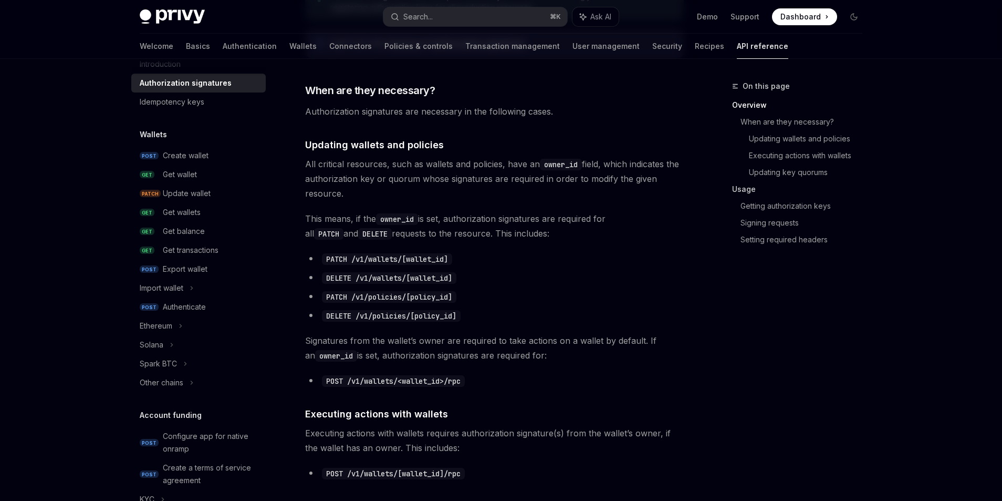
click at [737, 190] on link "Usage" at bounding box center [801, 189] width 139 height 17
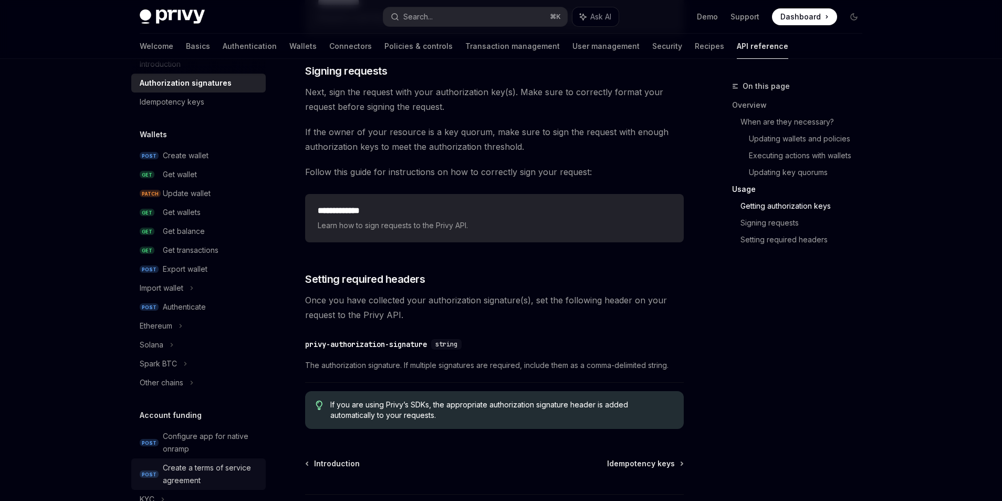
scroll to position [1622, 0]
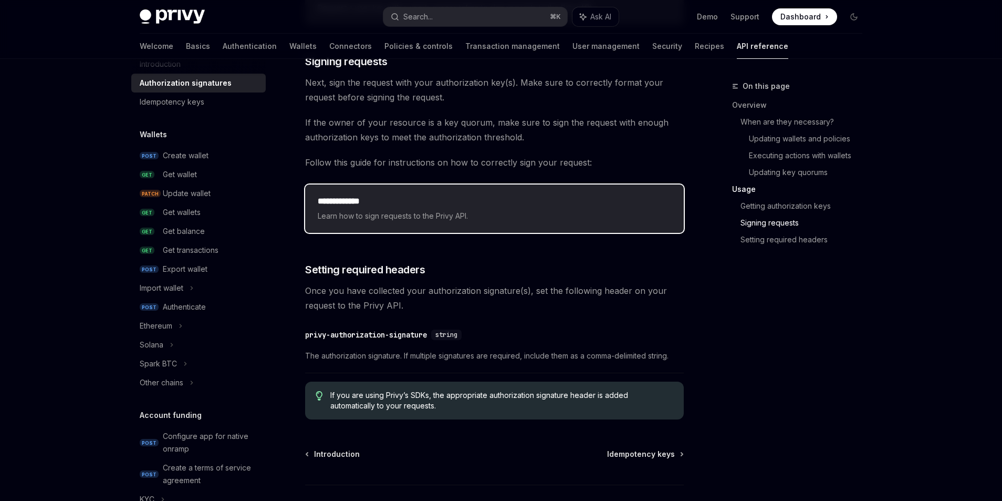
click at [408, 218] on span "Learn how to sign requests to the Privy API." at bounding box center [495, 216] width 354 height 13
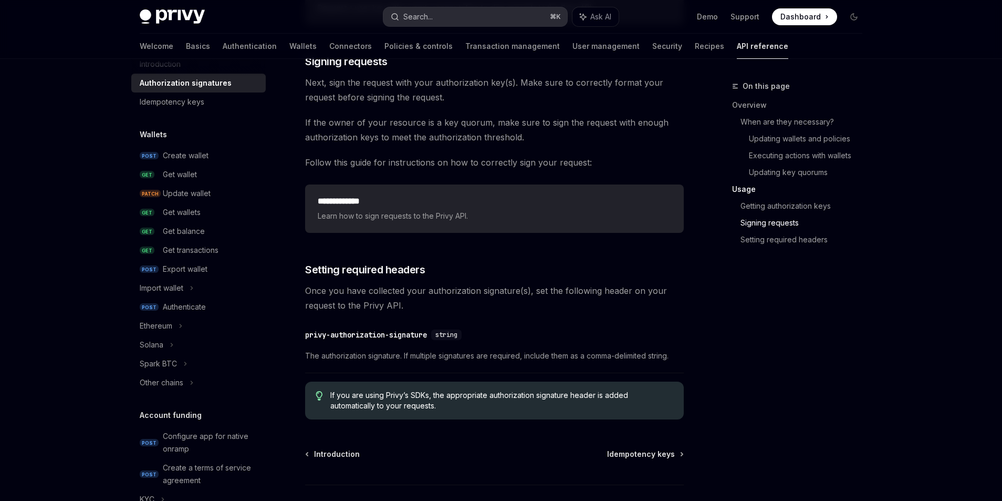
click at [427, 17] on div "Search..." at bounding box center [418, 17] width 29 height 13
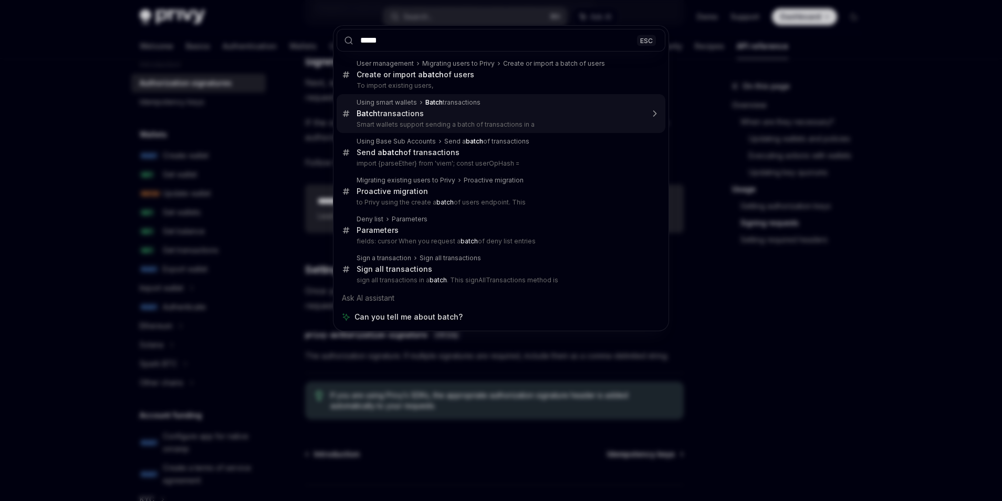
type input "*****"
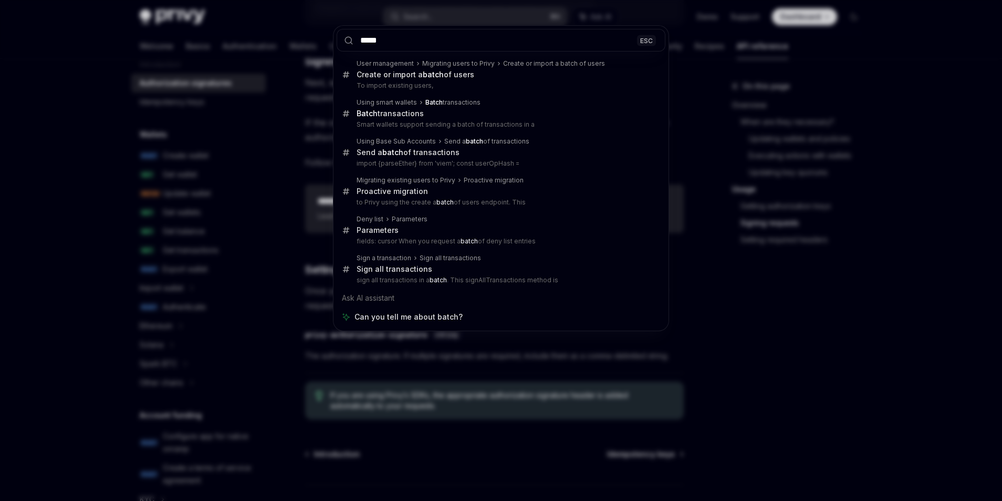
click at [274, 109] on div "***** ESC User management Migrating users to Privy Create or import a batch of …" at bounding box center [501, 250] width 1002 height 501
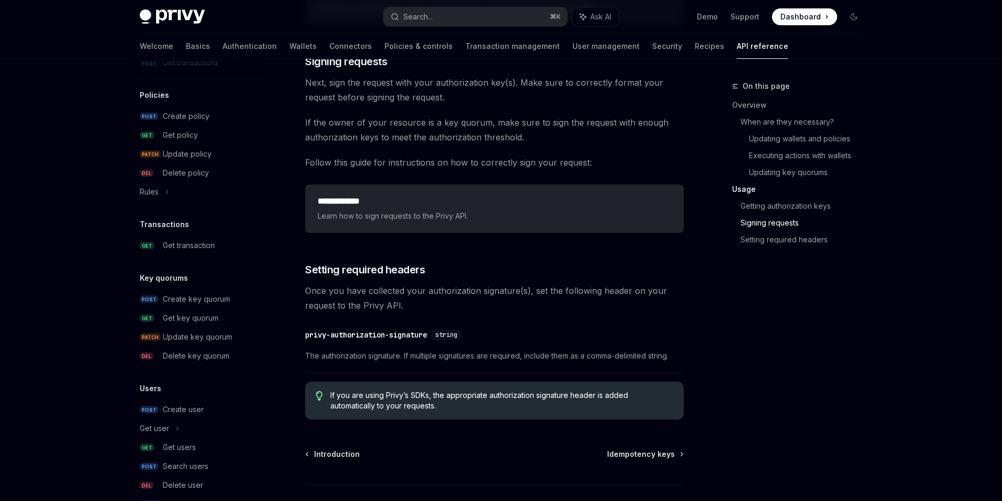
scroll to position [604, 0]
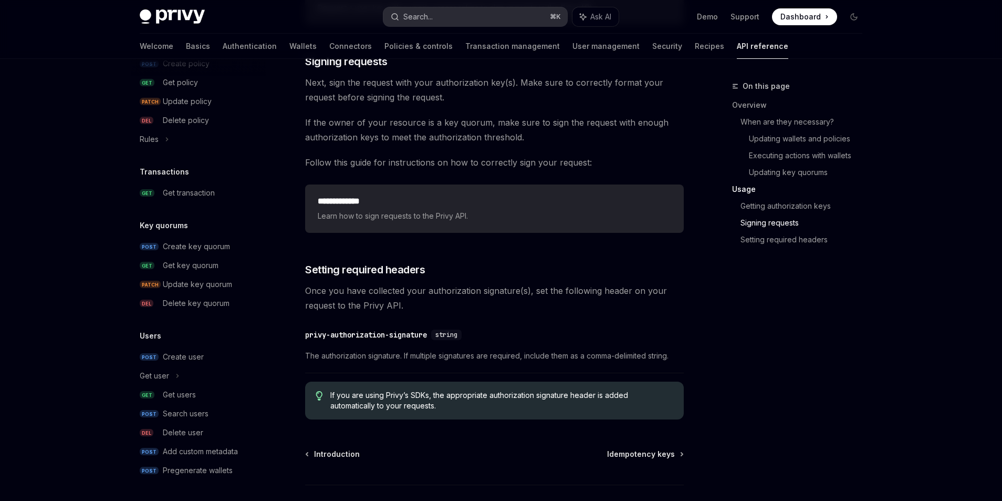
click at [427, 22] on div "Search..." at bounding box center [418, 17] width 29 height 13
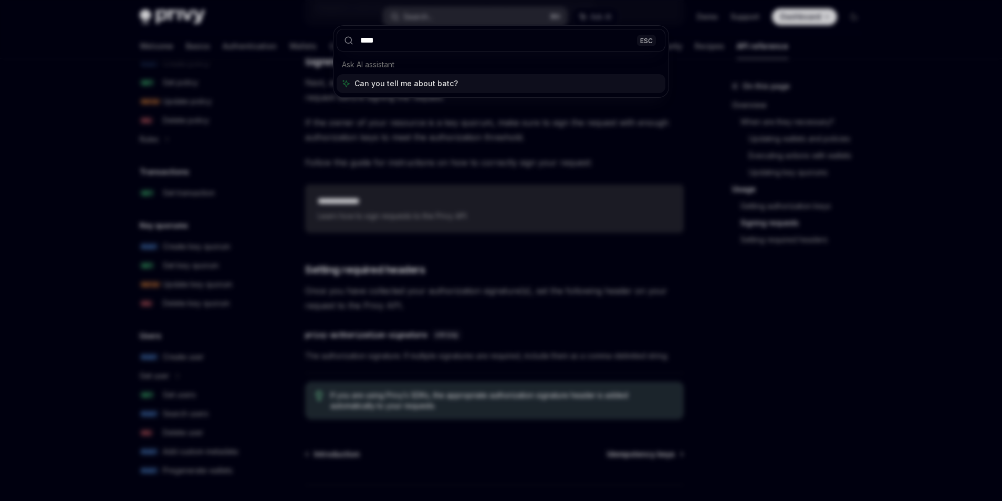
type input "*****"
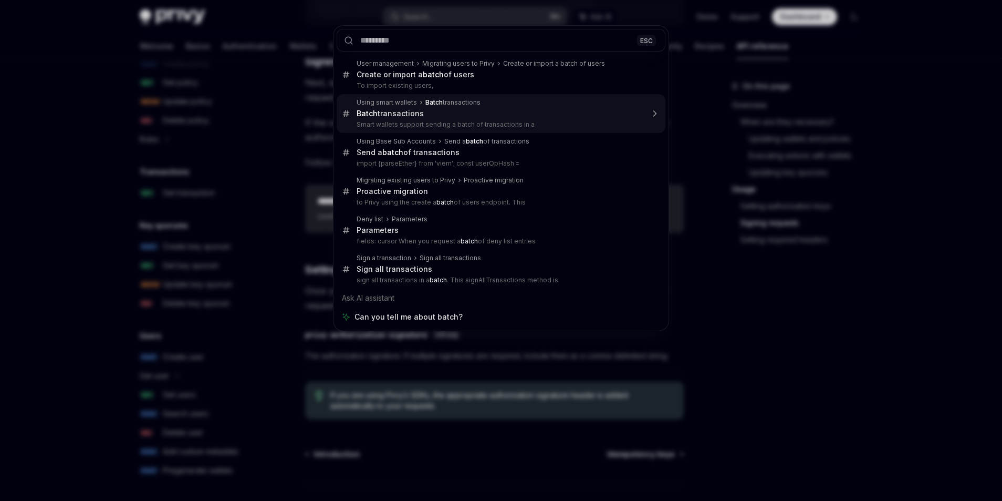
type textarea "*"
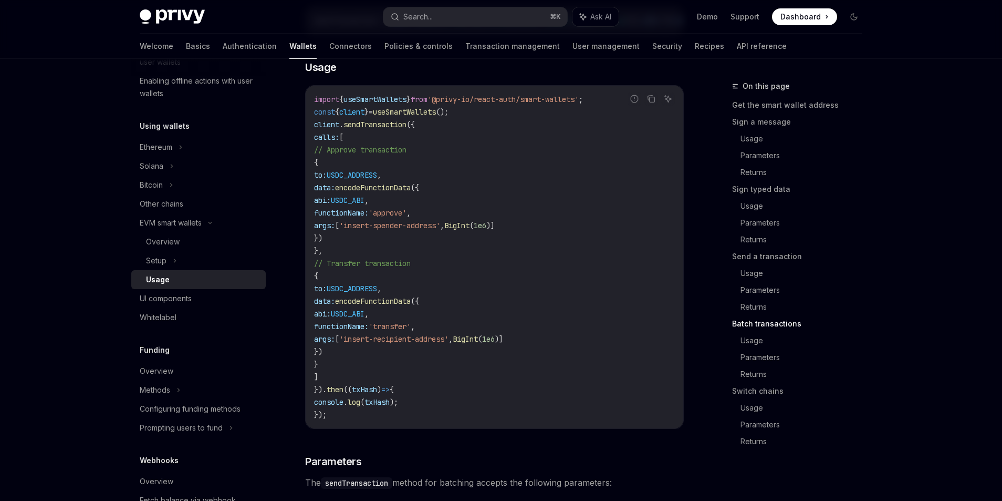
scroll to position [2275, 0]
click at [416, 16] on div "Search..." at bounding box center [418, 17] width 29 height 13
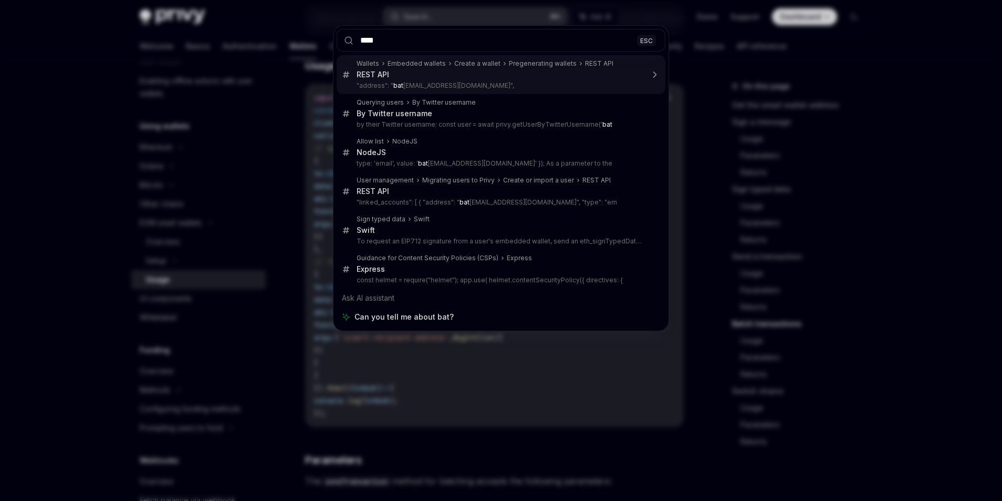
type input "*****"
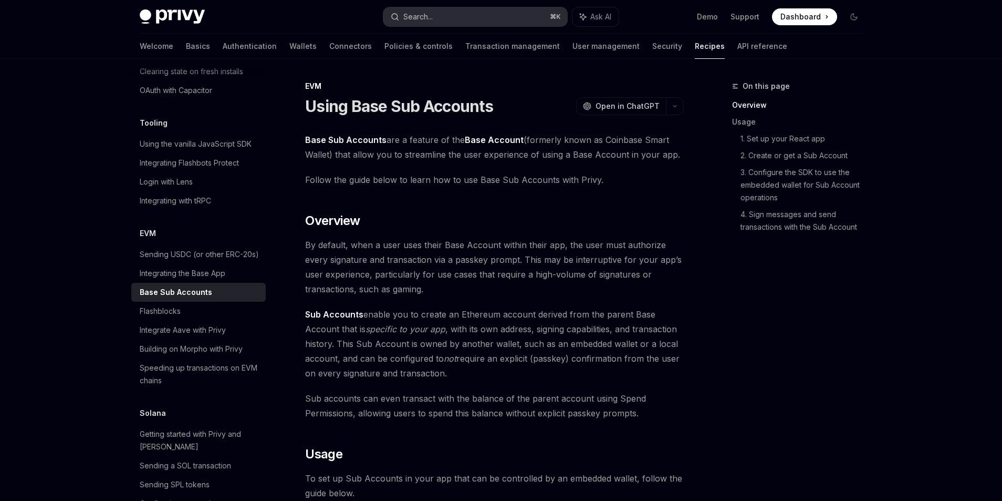
click at [423, 17] on div "Search..." at bounding box center [418, 17] width 29 height 13
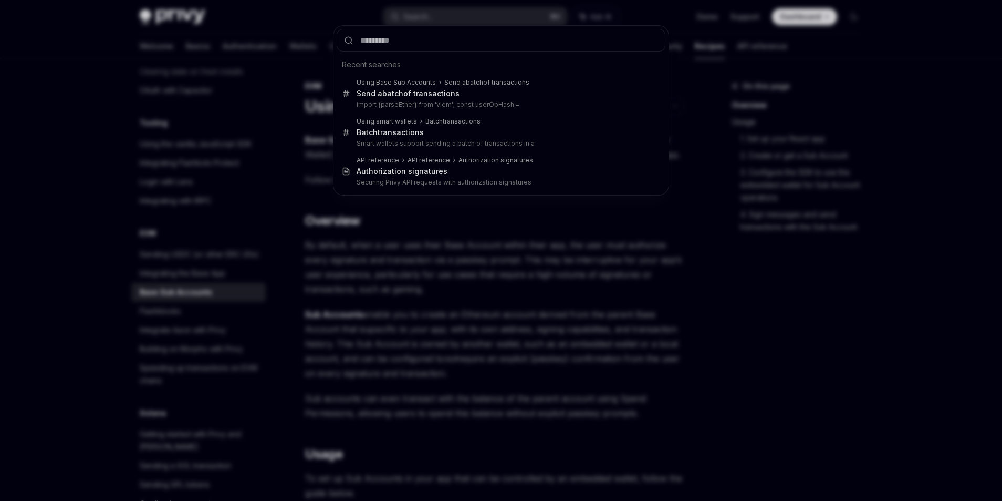
click at [343, 336] on div "Recent searches Using Base Sub Accounts Send a batch of transactions Send a bat…" at bounding box center [501, 250] width 1002 height 501
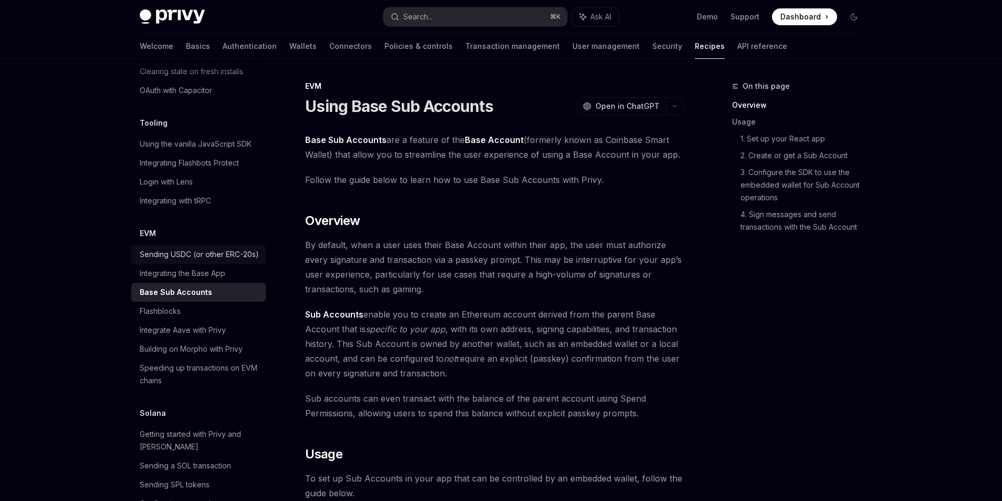
click at [218, 248] on div "Sending USDC (or other ERC-20s)" at bounding box center [199, 254] width 119 height 13
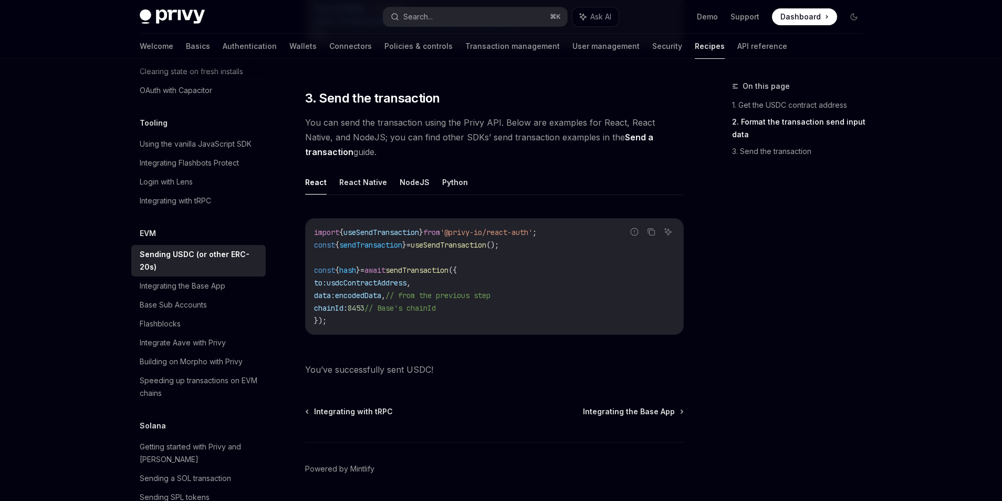
scroll to position [791, 0]
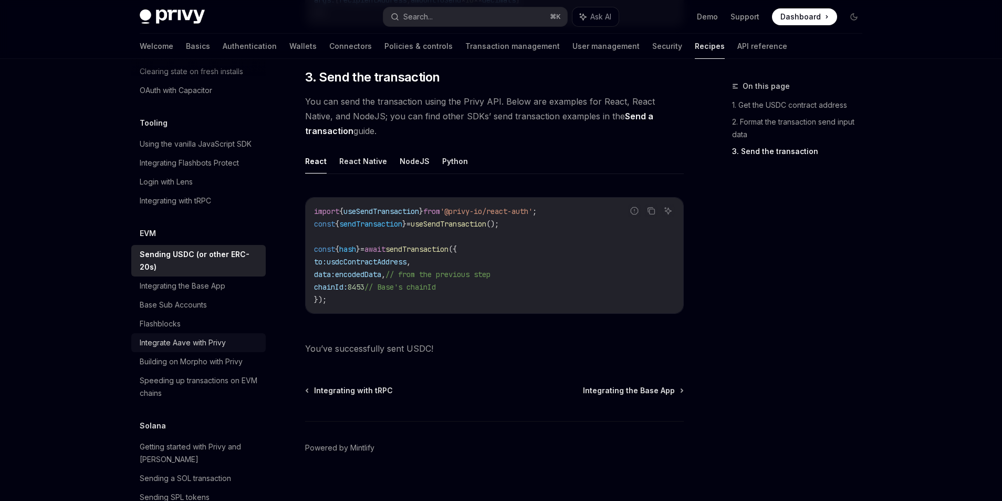
click at [202, 336] on div "Integrate Aave with Privy" at bounding box center [183, 342] width 86 height 13
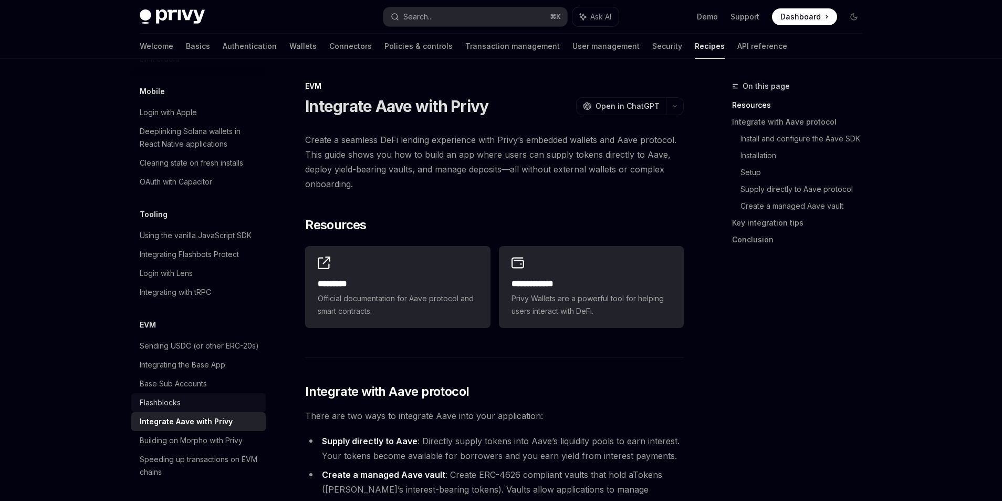
scroll to position [1207, 0]
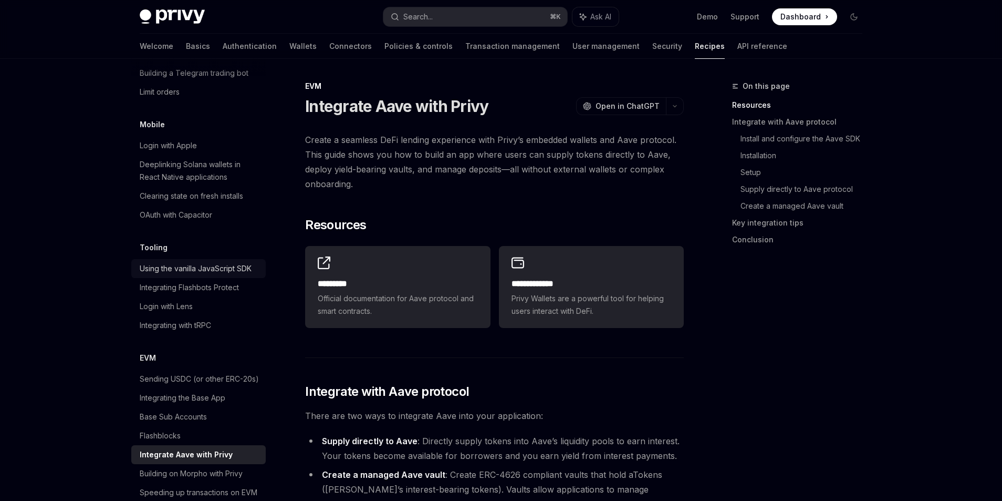
click at [218, 263] on link "Using the vanilla JavaScript SDK" at bounding box center [198, 268] width 135 height 19
type textarea "*"
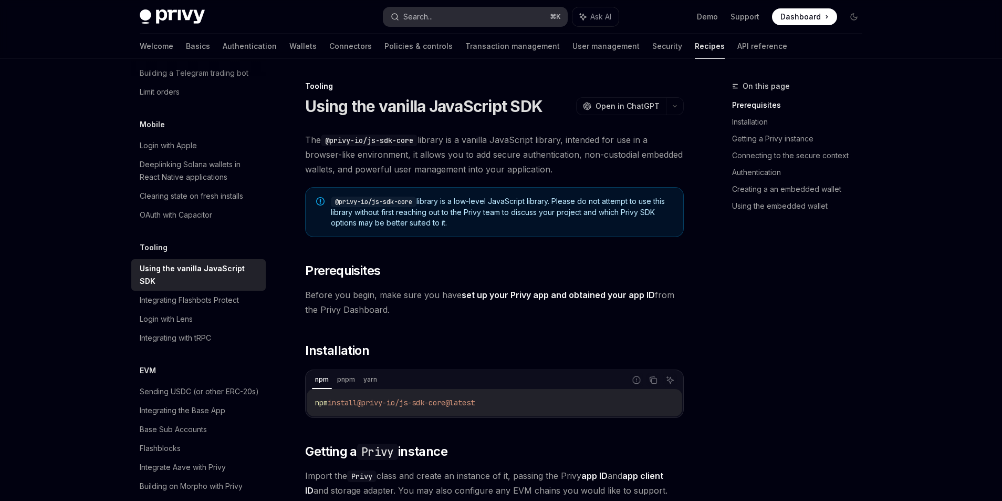
click at [430, 14] on div "Search..." at bounding box center [418, 17] width 29 height 13
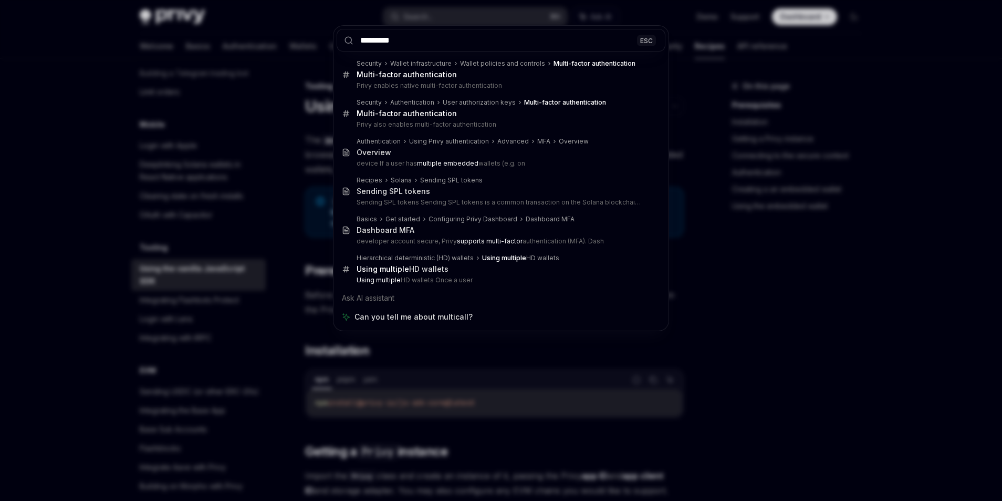
type input "*********"
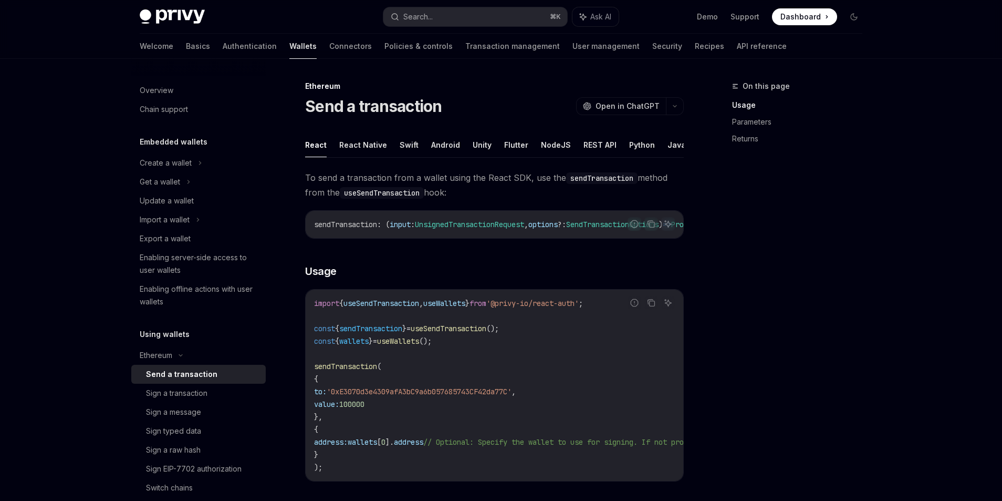
scroll to position [213, 0]
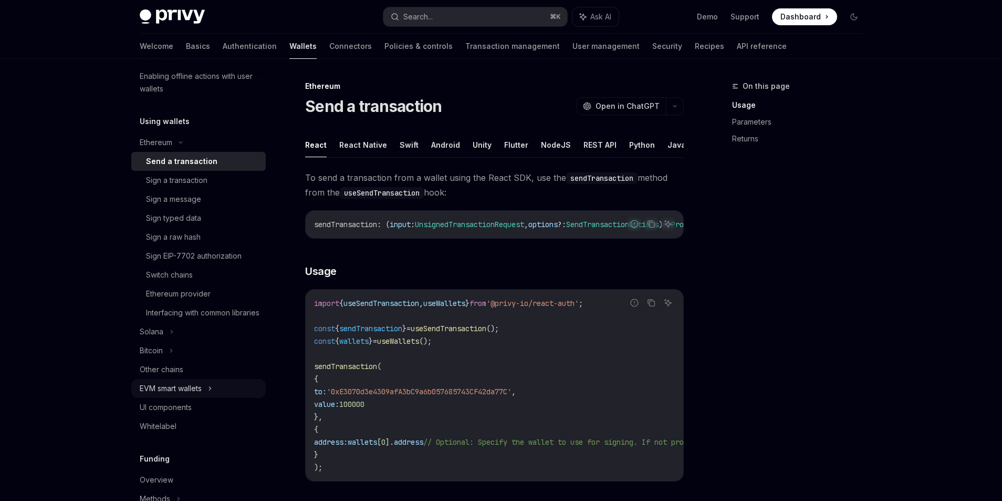
click at [172, 395] on div "EVM smart wallets" at bounding box center [171, 388] width 62 height 13
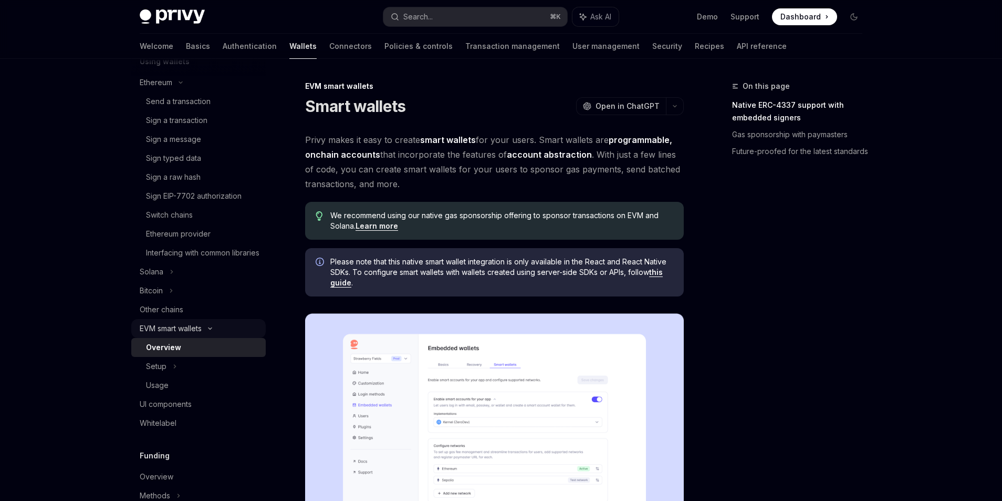
scroll to position [280, 0]
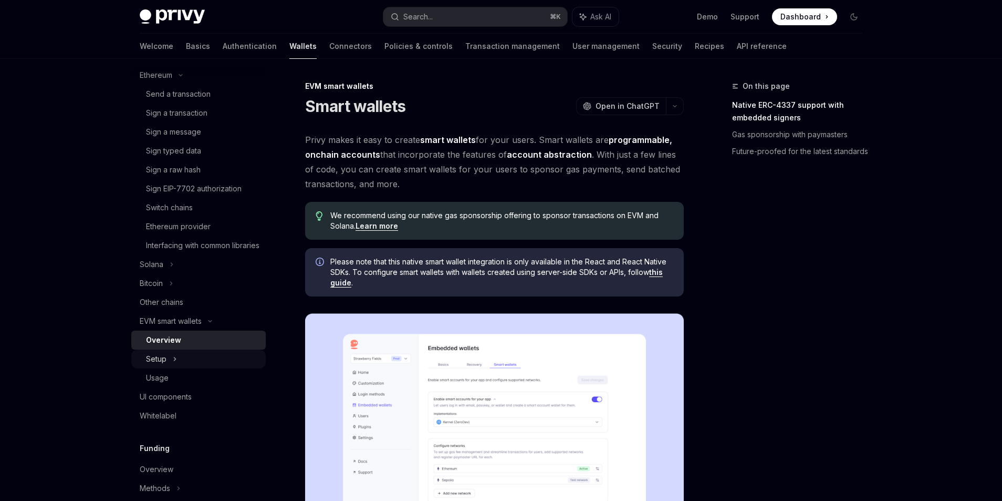
click at [171, 368] on div "Setup" at bounding box center [198, 358] width 135 height 19
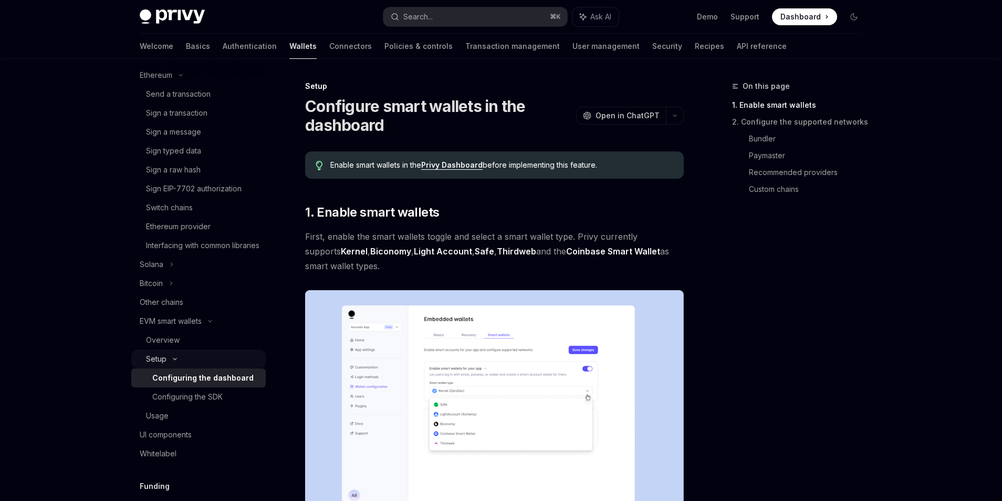
scroll to position [309, 0]
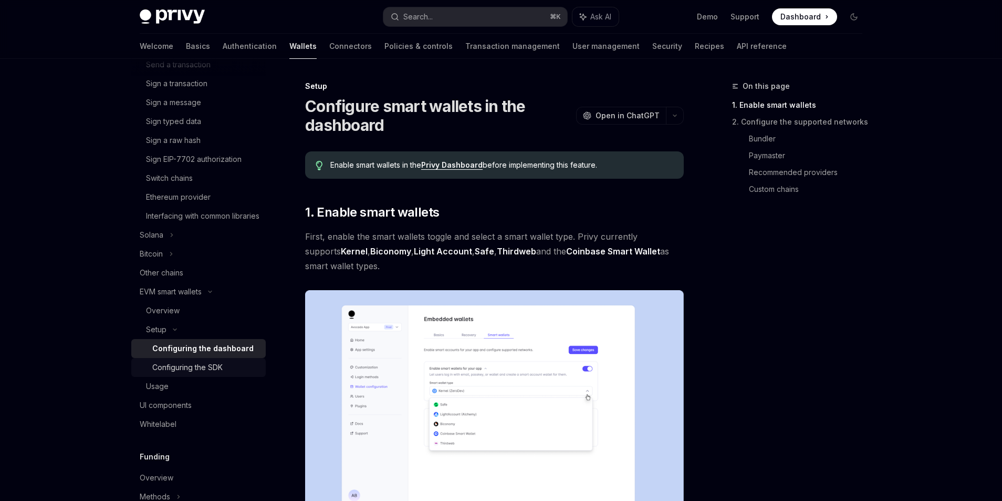
click at [163, 374] on div "Configuring the SDK" at bounding box center [187, 367] width 70 height 13
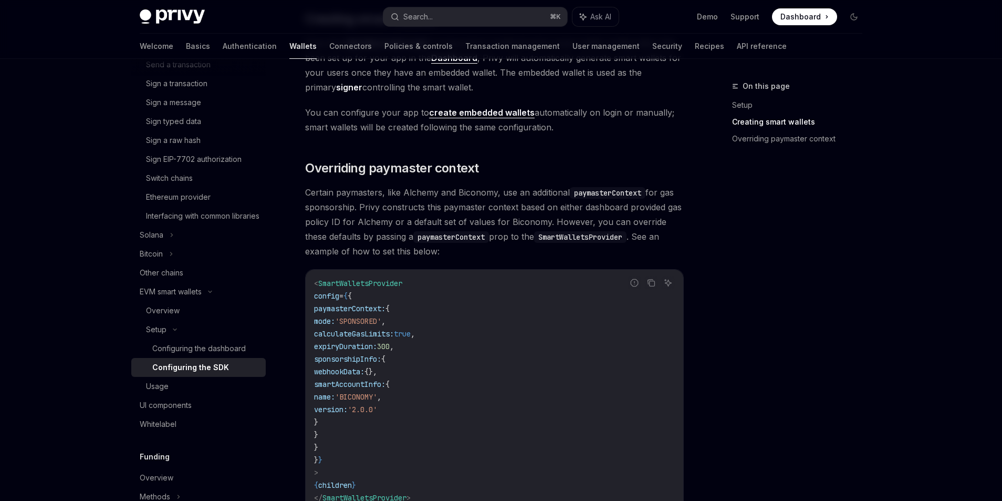
scroll to position [770, 0]
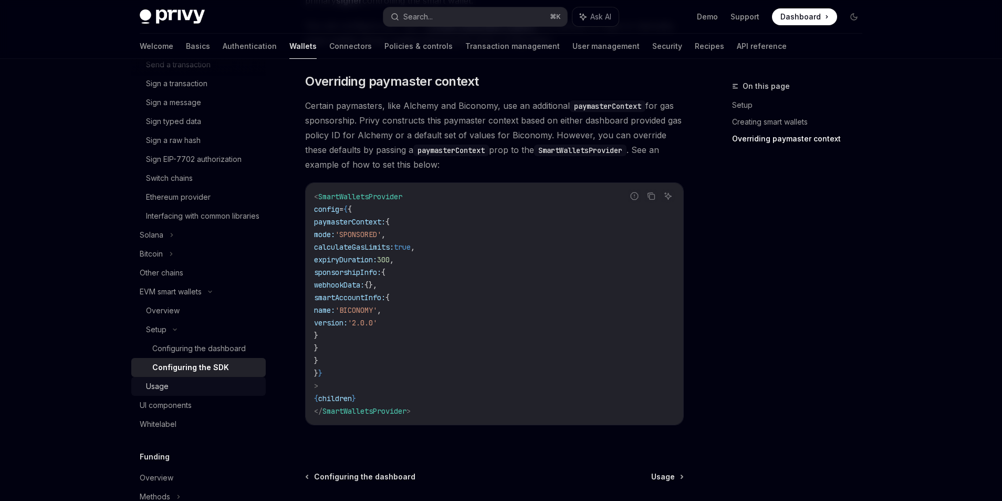
click at [159, 392] on div "Usage" at bounding box center [157, 386] width 23 height 13
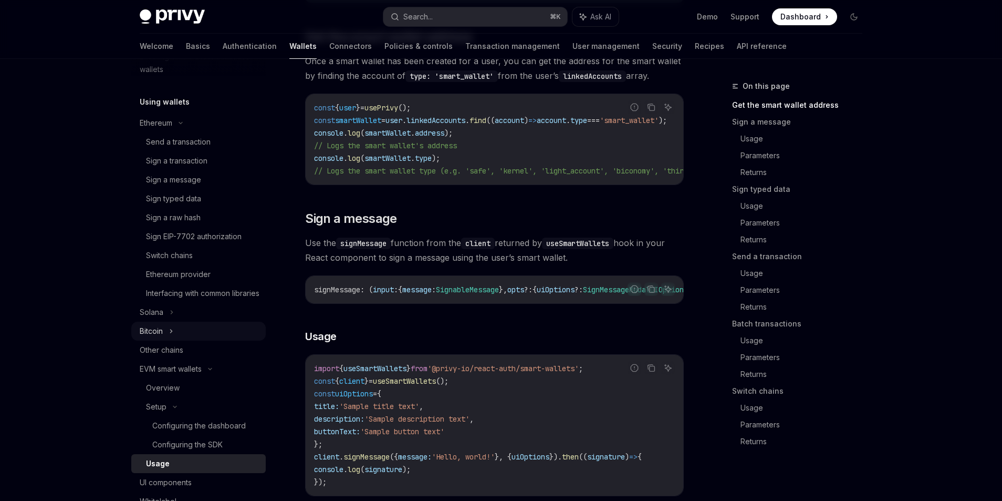
scroll to position [191, 0]
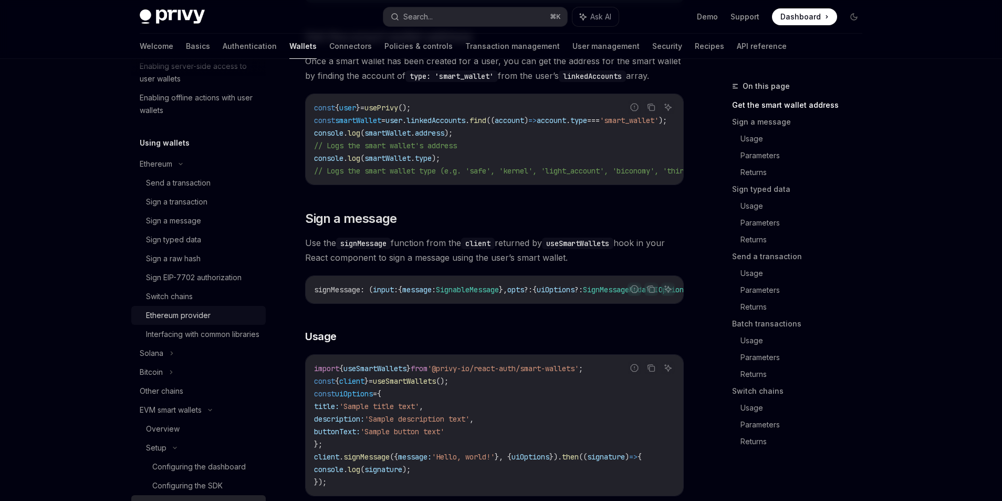
click at [168, 309] on div "Ethereum provider" at bounding box center [178, 315] width 65 height 13
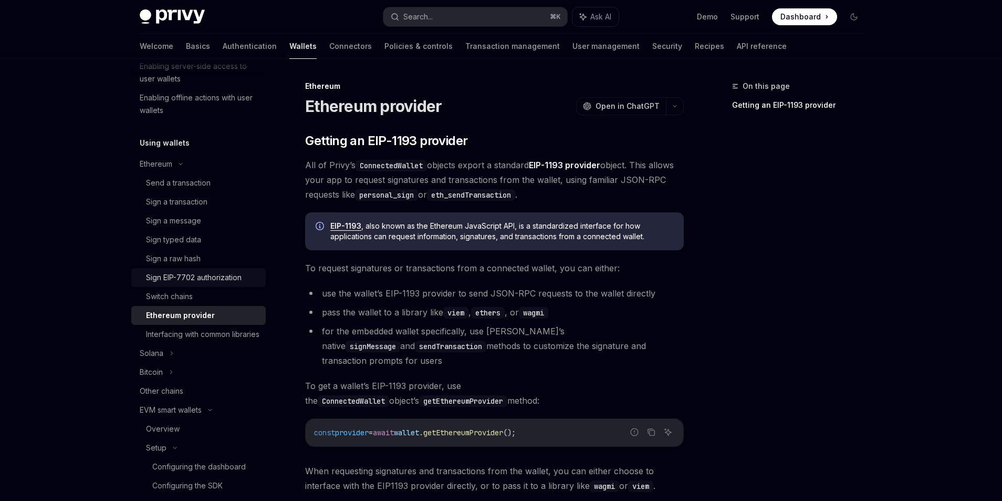
click at [172, 274] on div "Sign EIP-7702 authorization" at bounding box center [194, 277] width 96 height 13
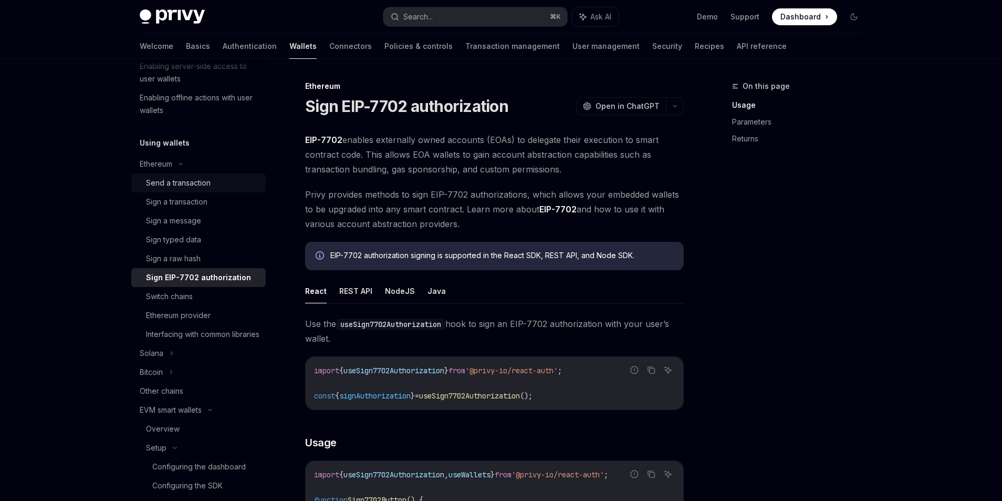
click at [169, 183] on div "Send a transaction" at bounding box center [178, 183] width 65 height 13
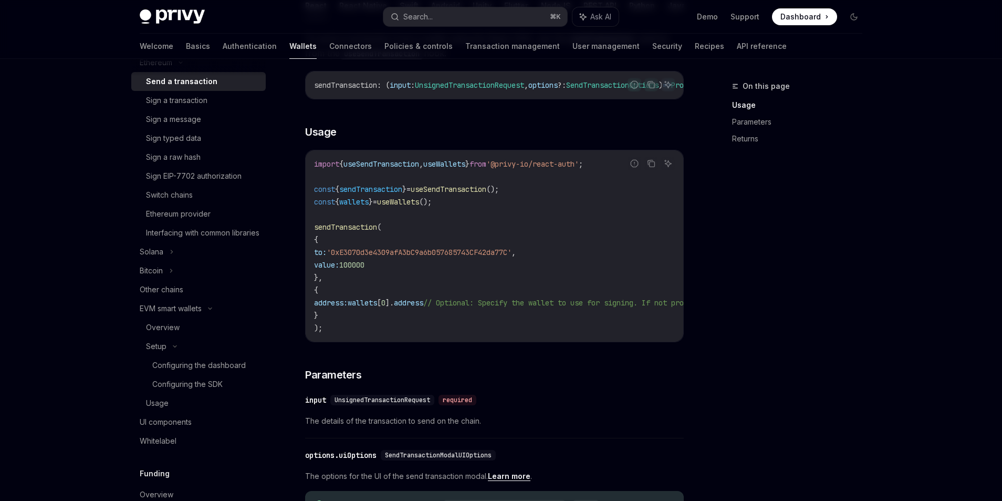
scroll to position [276, 0]
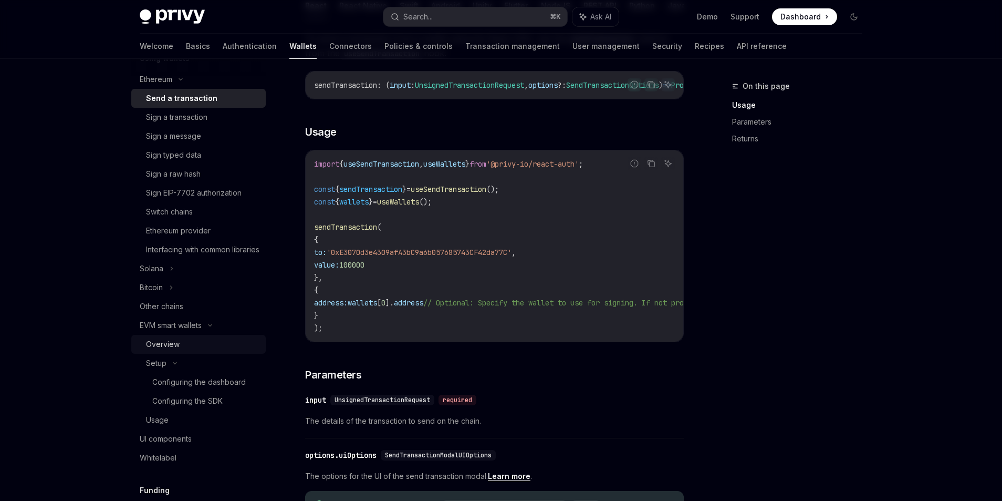
click at [209, 350] on div "Overview" at bounding box center [202, 344] width 113 height 13
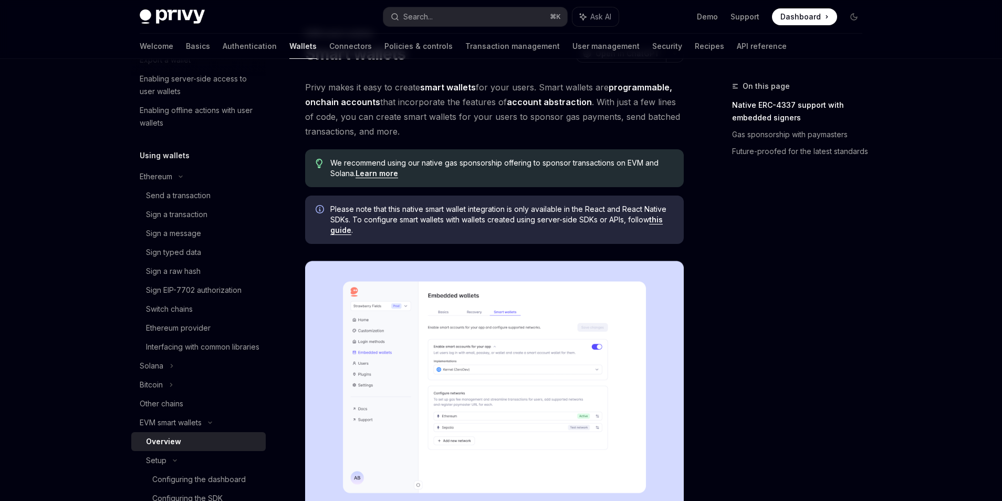
scroll to position [66, 0]
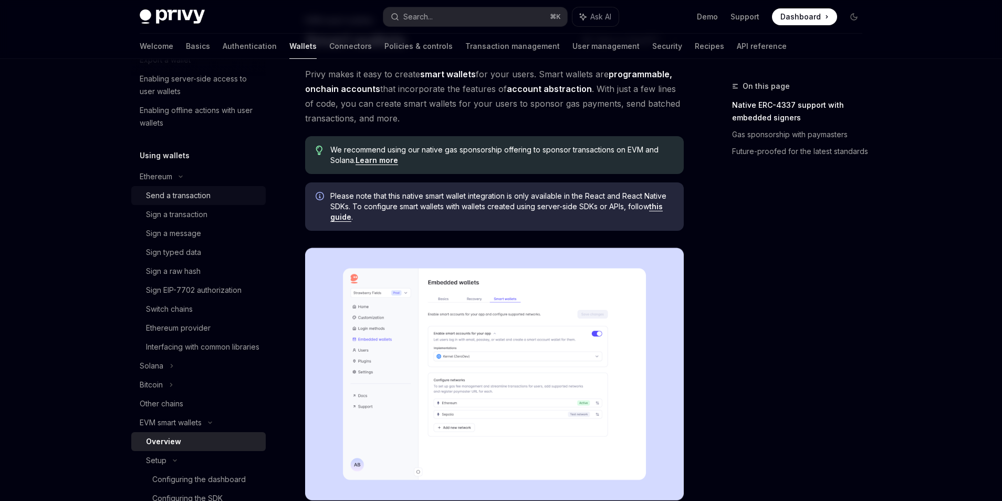
click at [184, 198] on div "Send a transaction" at bounding box center [178, 195] width 65 height 13
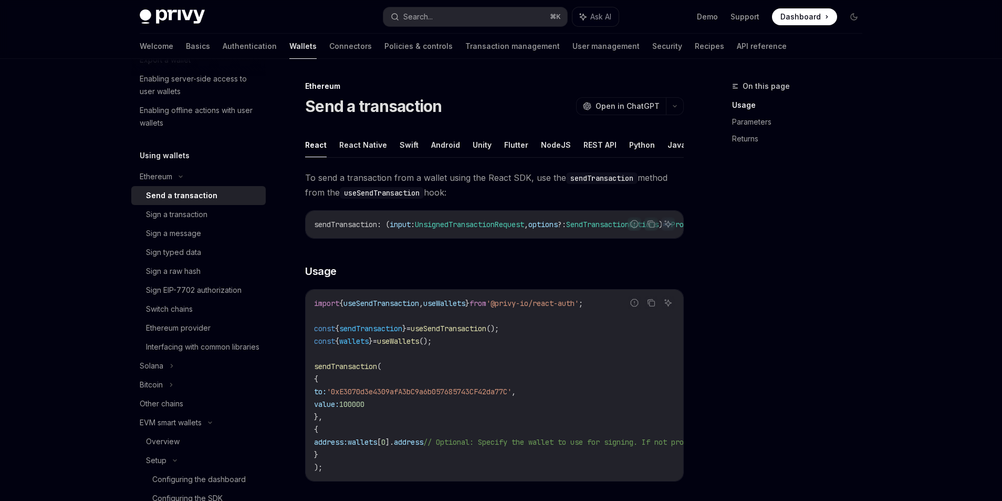
click at [541, 139] on button "NodeJS" at bounding box center [556, 144] width 30 height 25
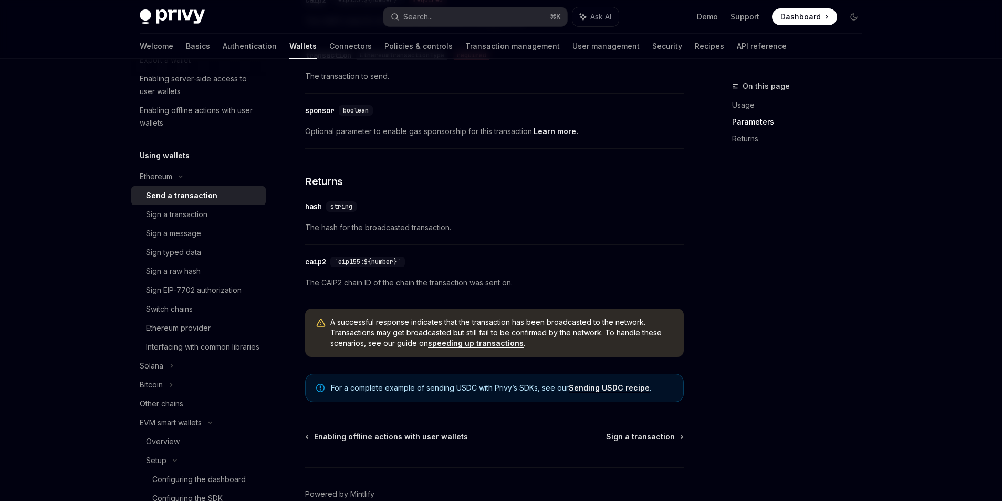
scroll to position [663, 0]
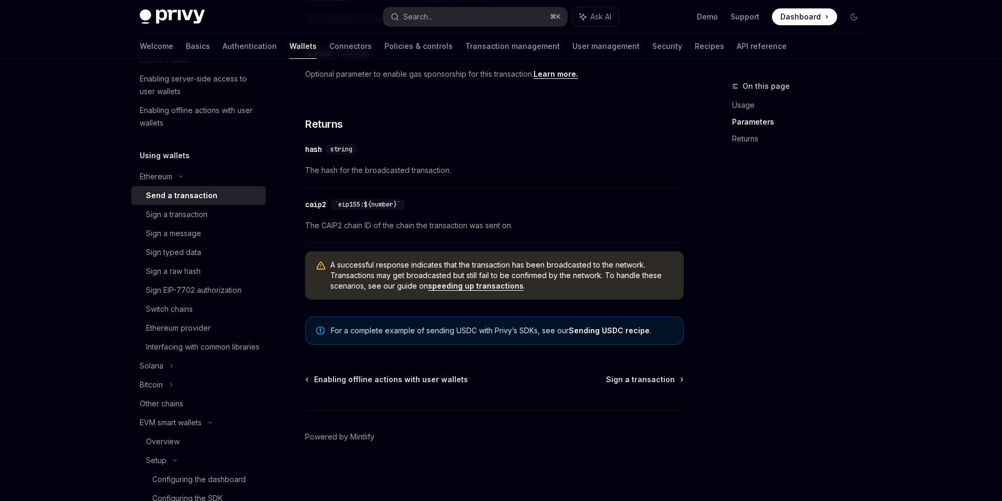
click at [593, 326] on link "Sending USDC recipe" at bounding box center [609, 330] width 81 height 9
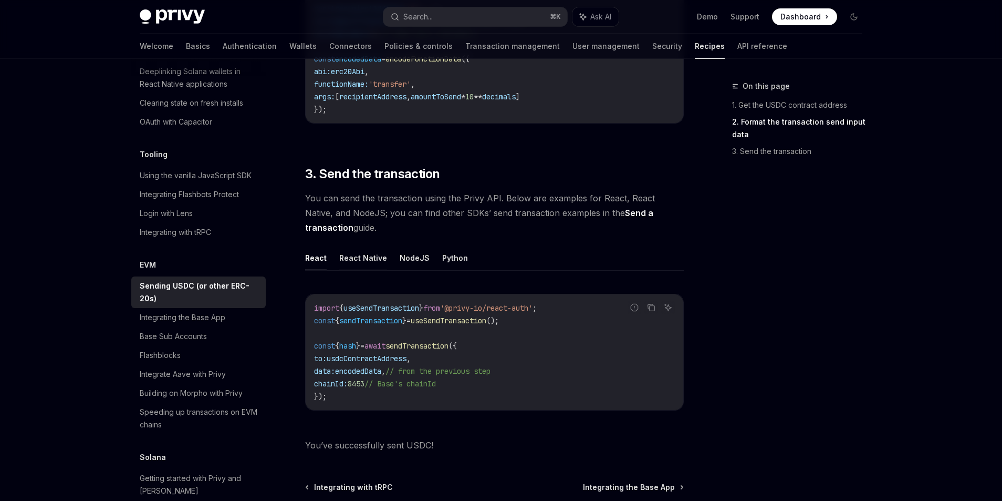
scroll to position [695, 0]
click at [409, 256] on button "NodeJS" at bounding box center [415, 256] width 30 height 25
type textarea "*"
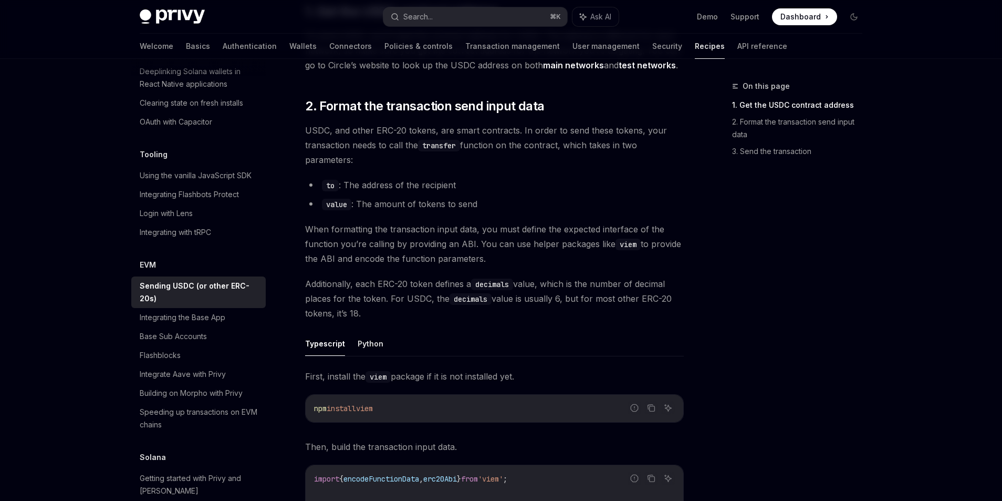
scroll to position [186, 0]
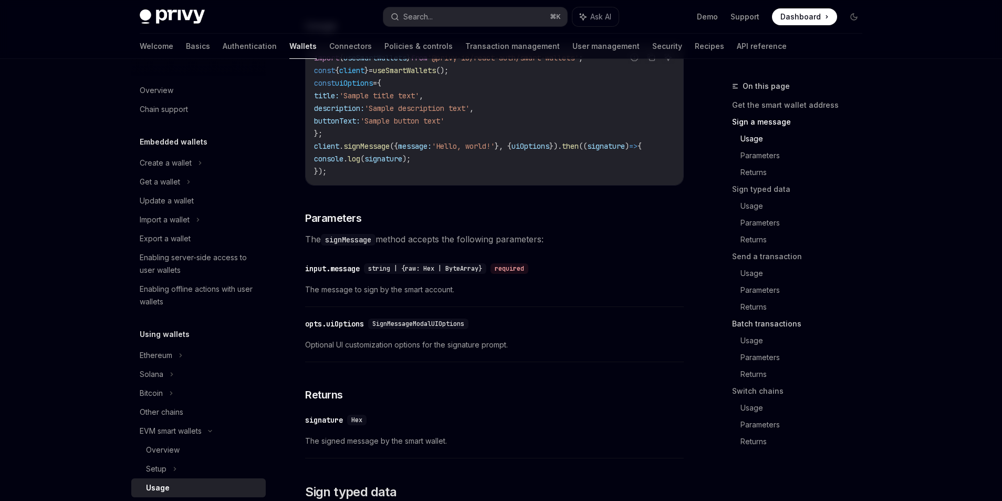
scroll to position [515, 0]
click at [753, 359] on link "Parameters" at bounding box center [806, 357] width 130 height 17
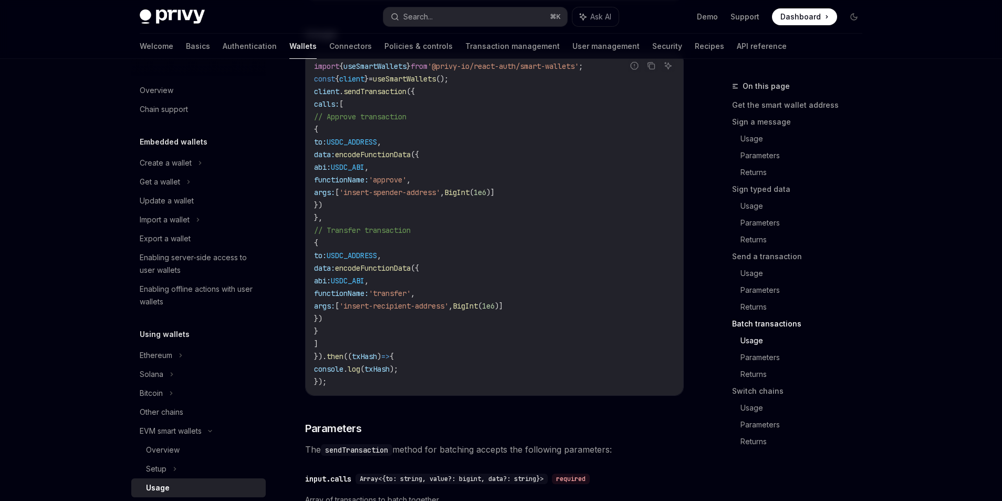
scroll to position [2300, 0]
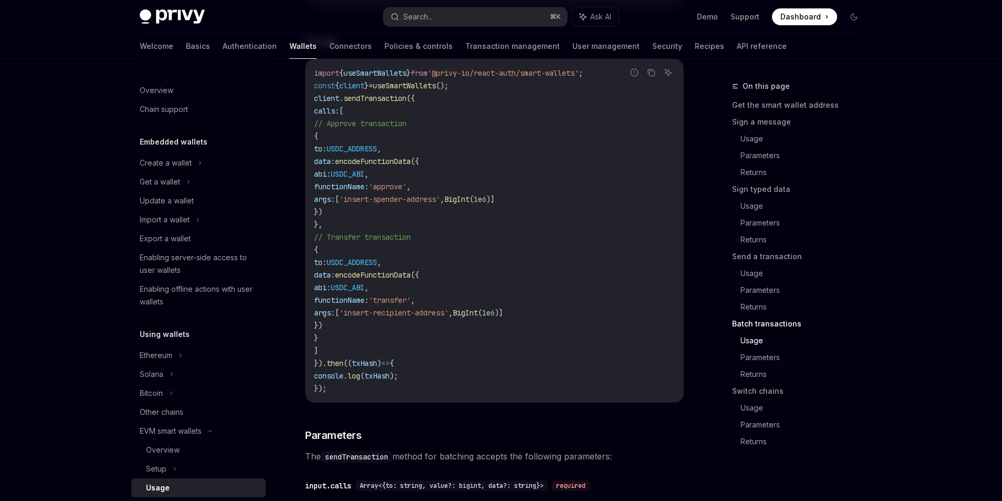
type textarea "*"
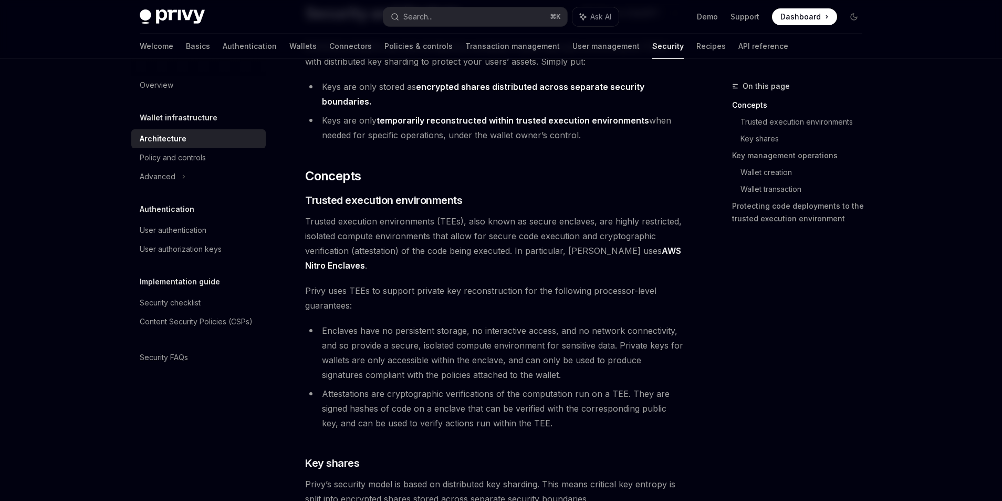
scroll to position [176, 0]
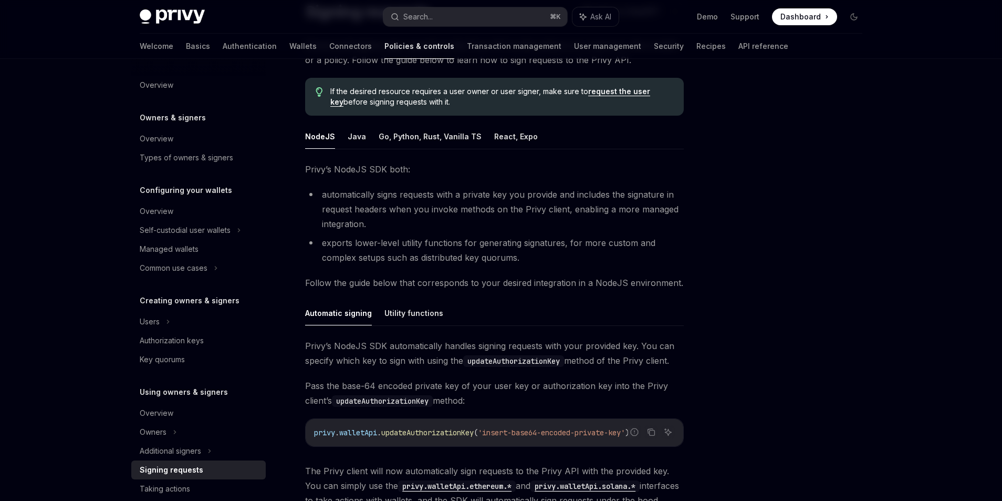
scroll to position [129, 0]
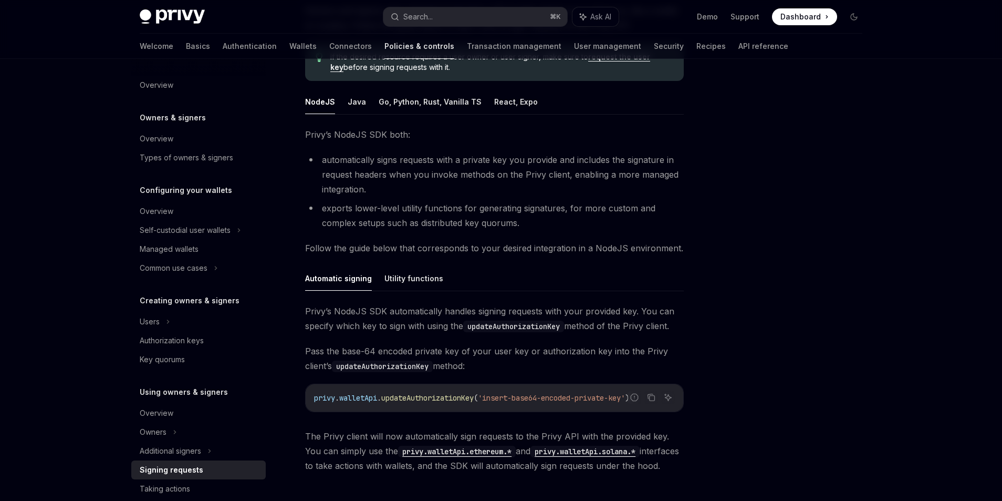
click at [413, 232] on div "Privy’s NodeJS SDK both: automatically signs requests with a private key you pr…" at bounding box center [494, 300] width 379 height 346
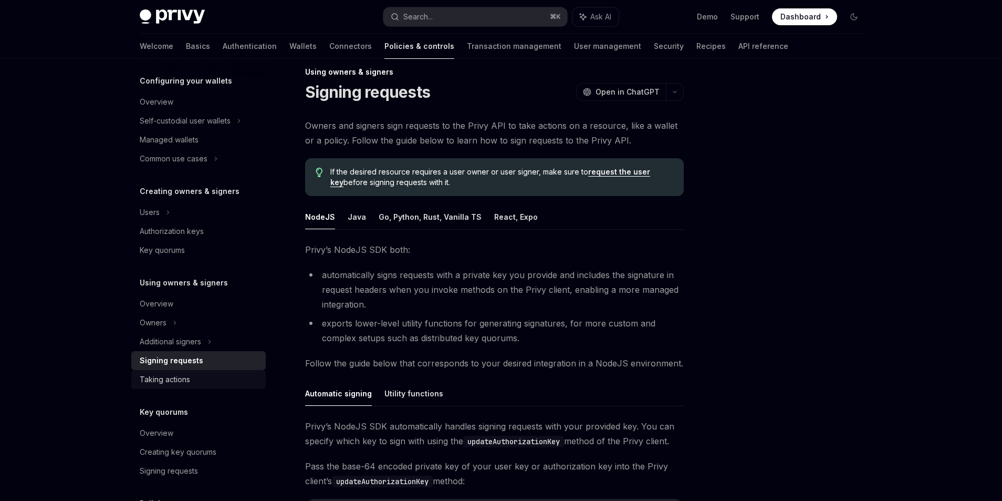
scroll to position [119, 0]
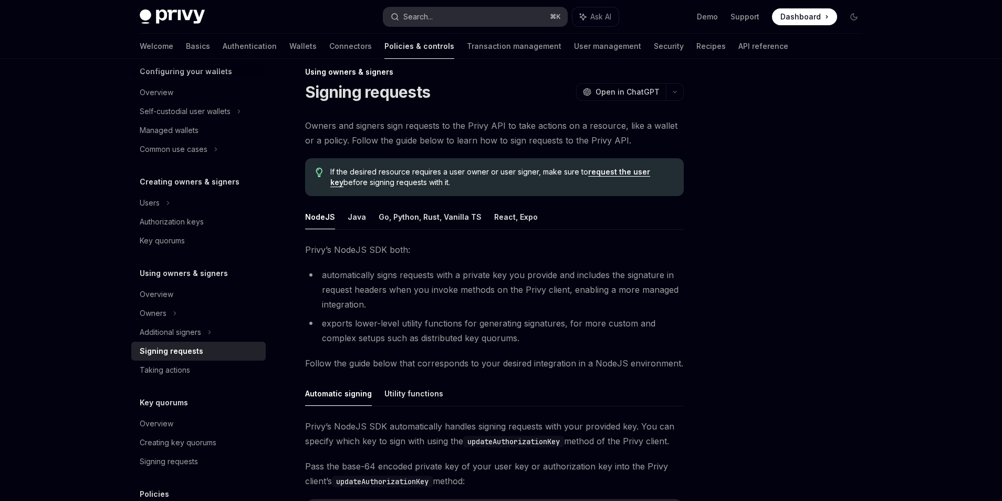
click at [433, 18] on div "Search..." at bounding box center [418, 17] width 29 height 13
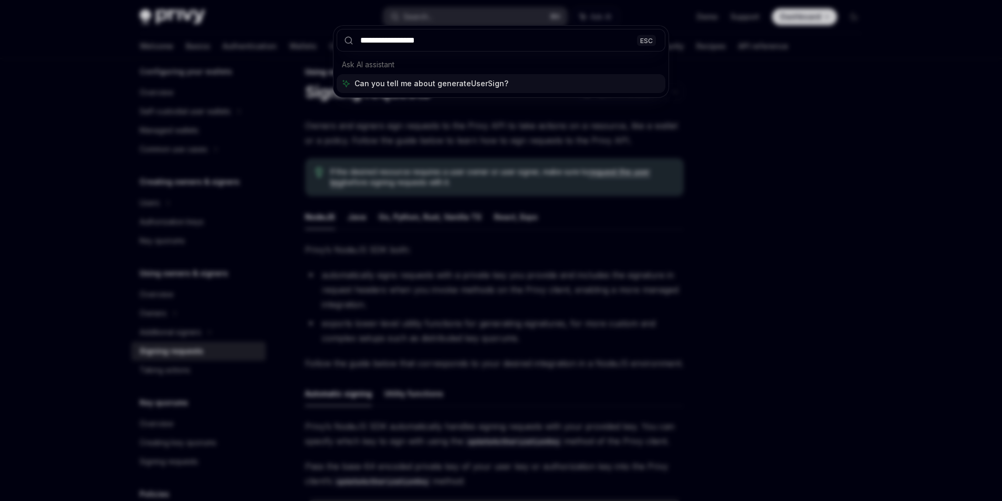
type input "**********"
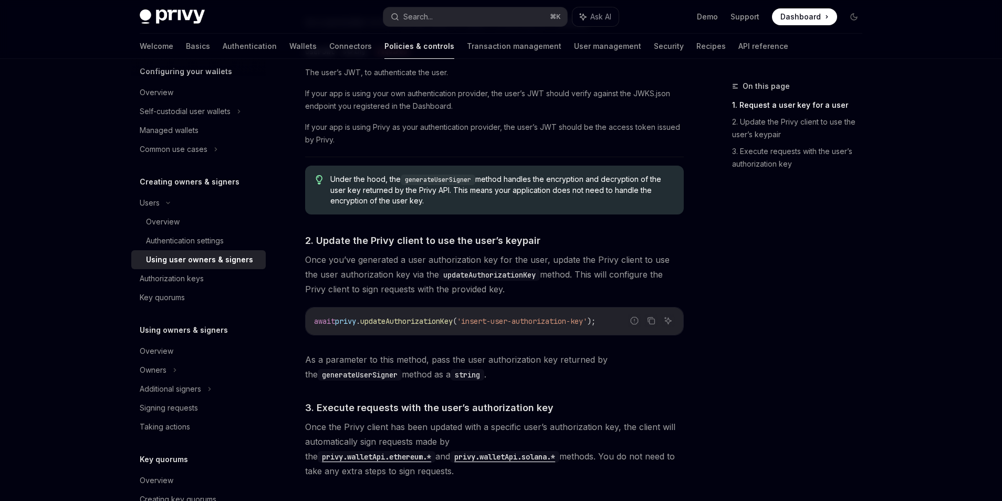
scroll to position [615, 0]
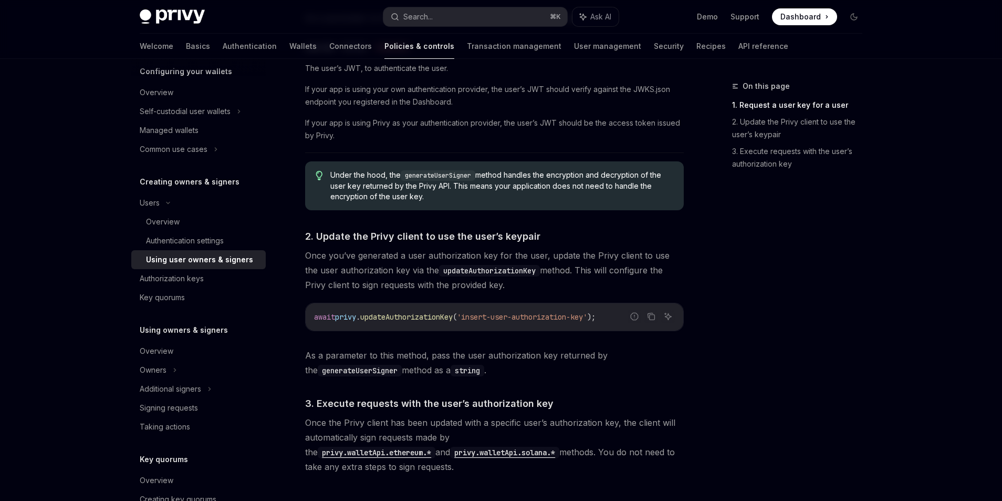
click at [398, 370] on span "As a parameter to this method, pass the user authorization key returned by the …" at bounding box center [494, 362] width 379 height 29
click at [412, 322] on code "await privy . updateAuthorizationKey ( 'insert-user-authorization-key' );" at bounding box center [494, 317] width 361 height 13
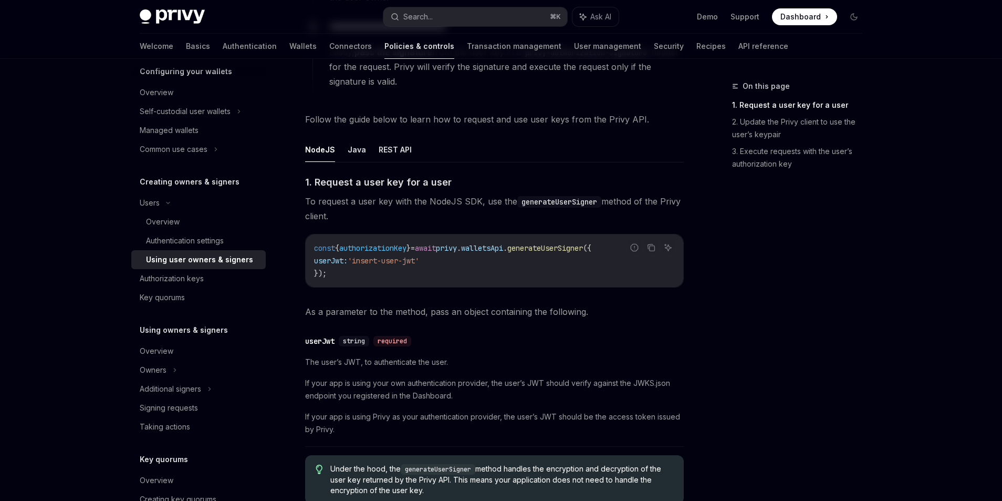
scroll to position [315, 0]
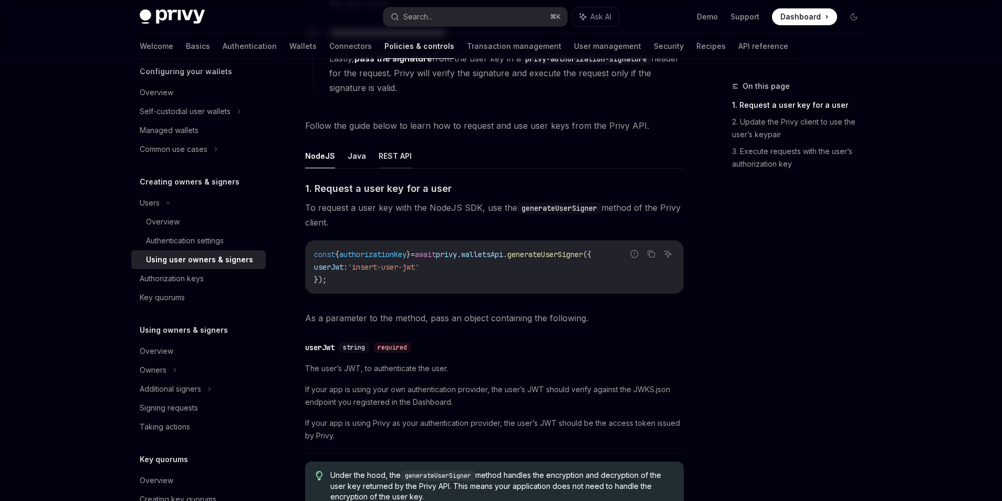
click at [382, 156] on button "REST API" at bounding box center [395, 155] width 33 height 25
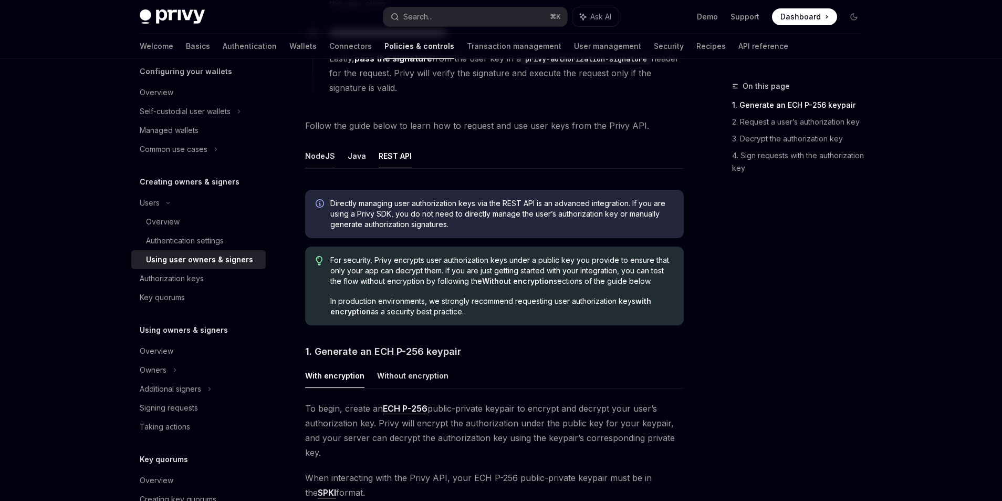
click at [329, 155] on button "NodeJS" at bounding box center [320, 155] width 30 height 25
type textarea "*"
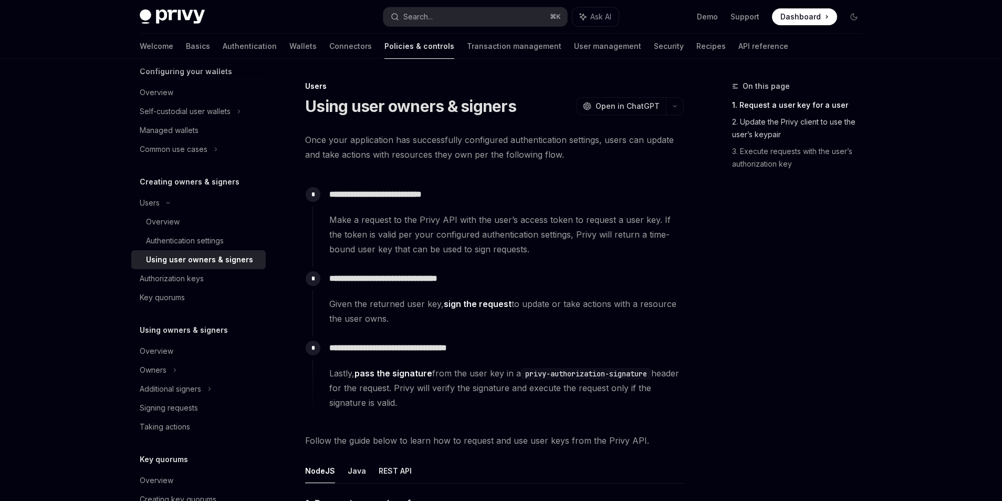
click at [754, 125] on link "2. Update the Privy client to use the user’s keypair" at bounding box center [801, 127] width 139 height 29
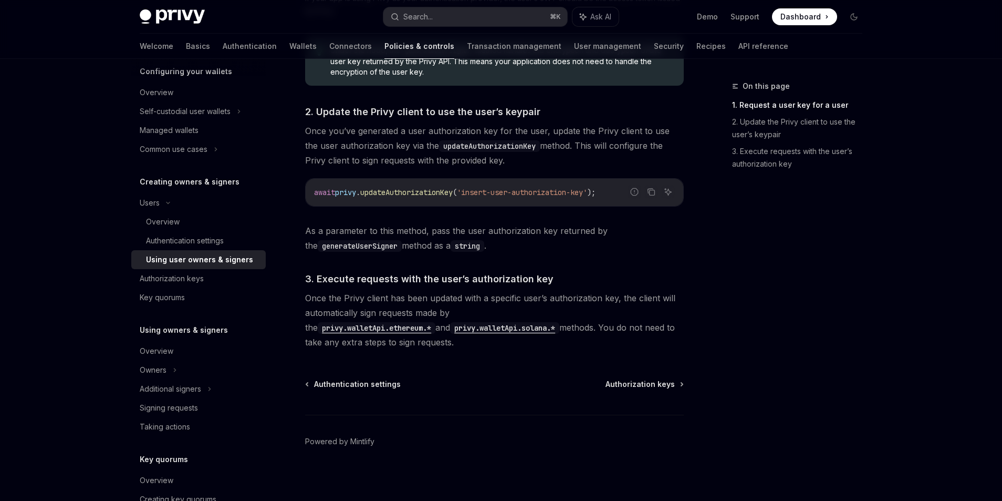
scroll to position [744, 0]
